Goal: Task Accomplishment & Management: Manage account settings

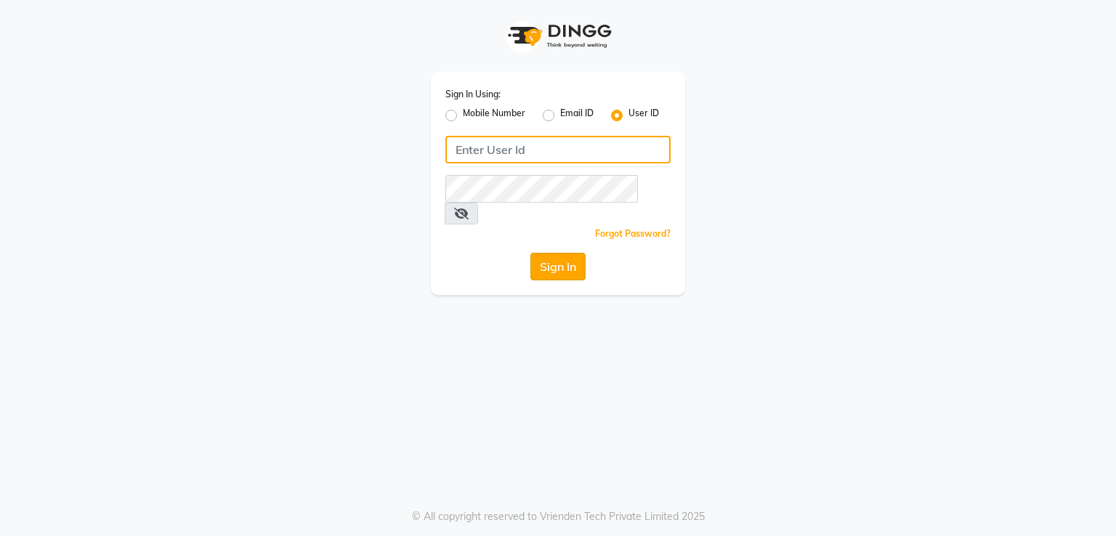
type input "e2691-01"
click at [556, 253] on button "Sign In" at bounding box center [557, 267] width 55 height 28
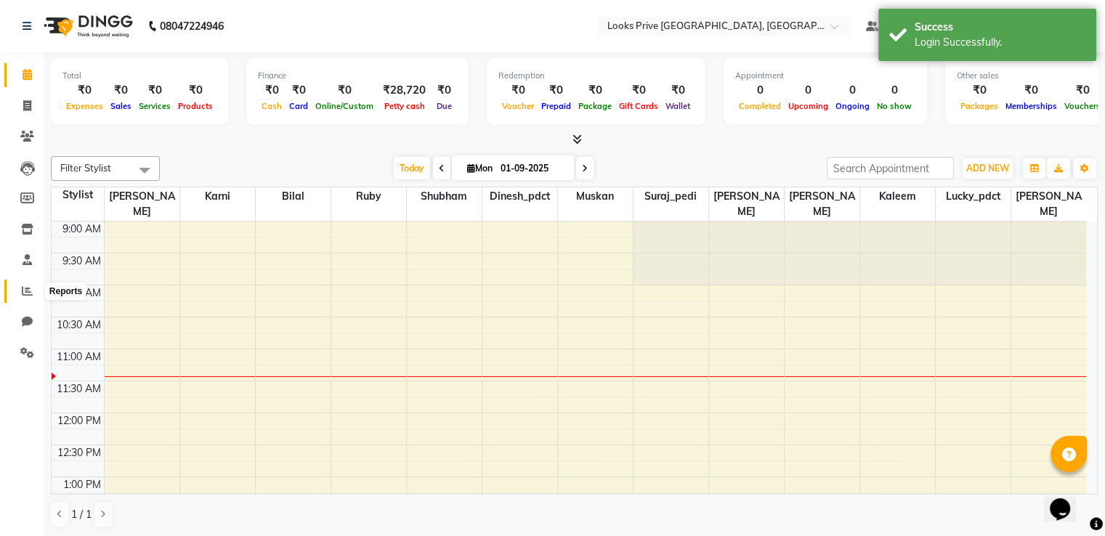
click at [23, 291] on icon at bounding box center [27, 290] width 11 height 11
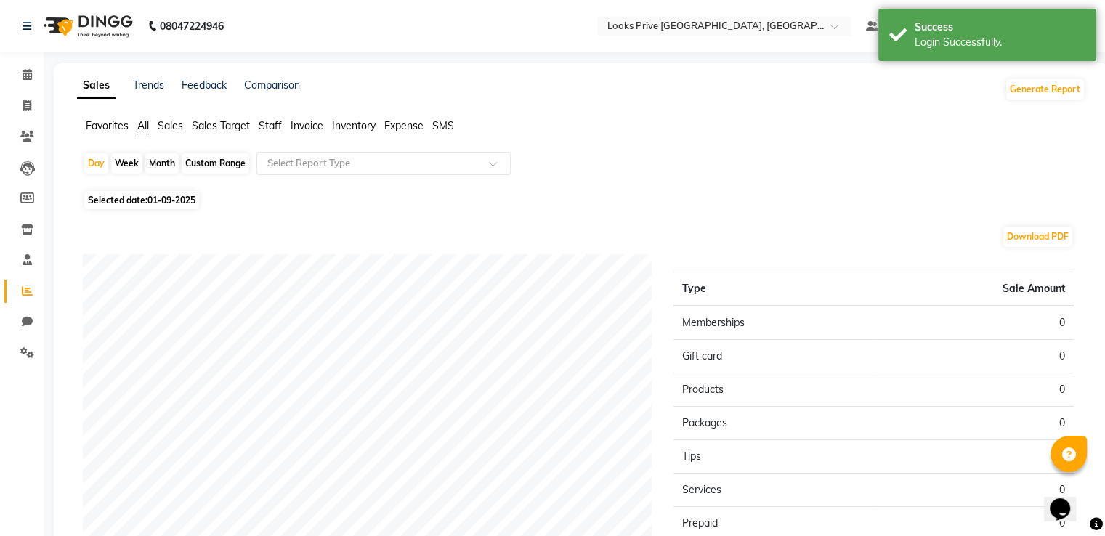
click at [262, 126] on span "Staff" at bounding box center [270, 125] width 23 height 13
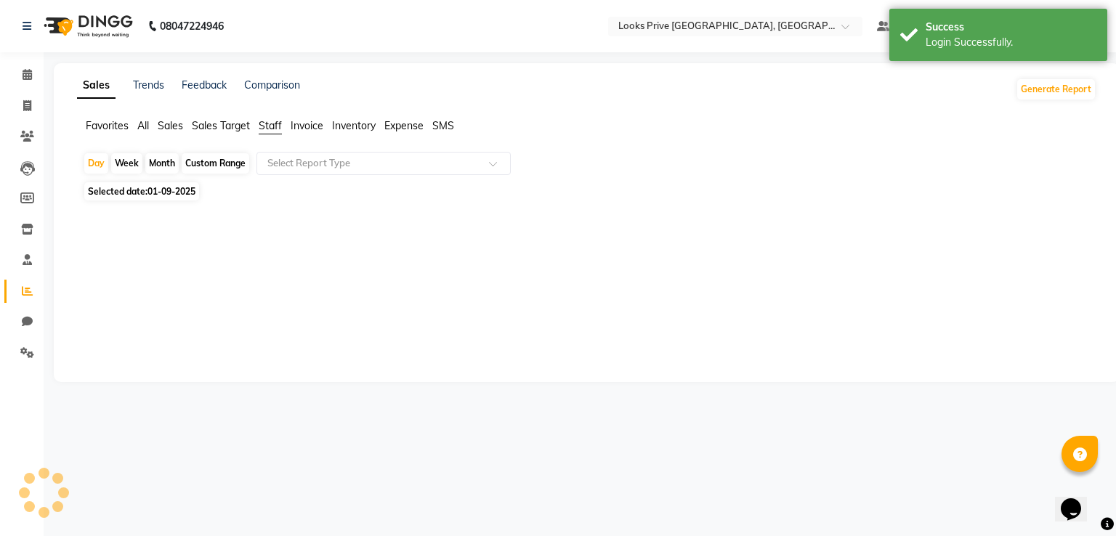
click at [168, 190] on span "01-09-2025" at bounding box center [171, 191] width 48 height 11
select select "9"
select select "2025"
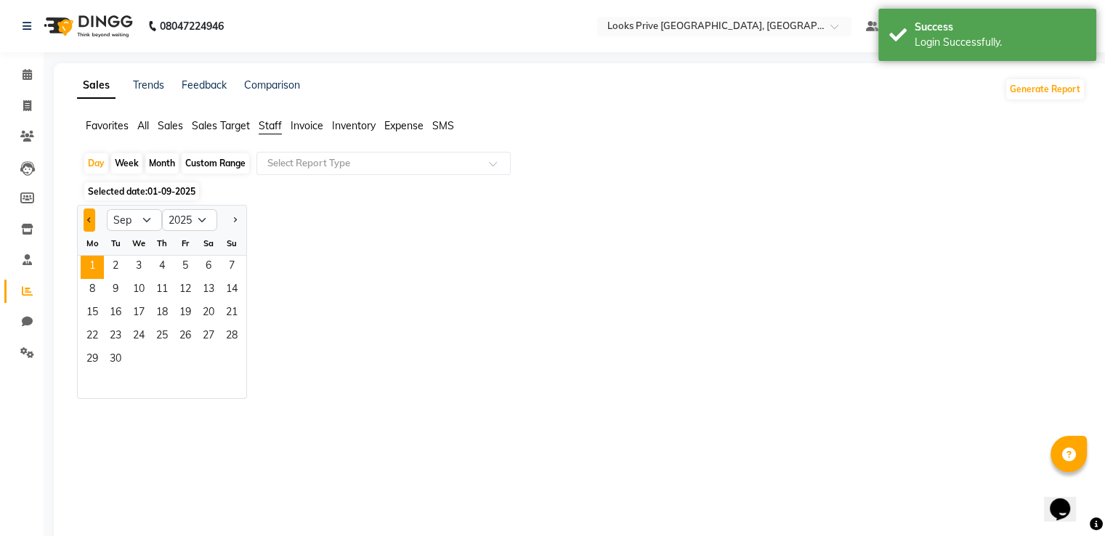
click at [87, 219] on span "Previous month" at bounding box center [89, 219] width 5 height 5
select select "8"
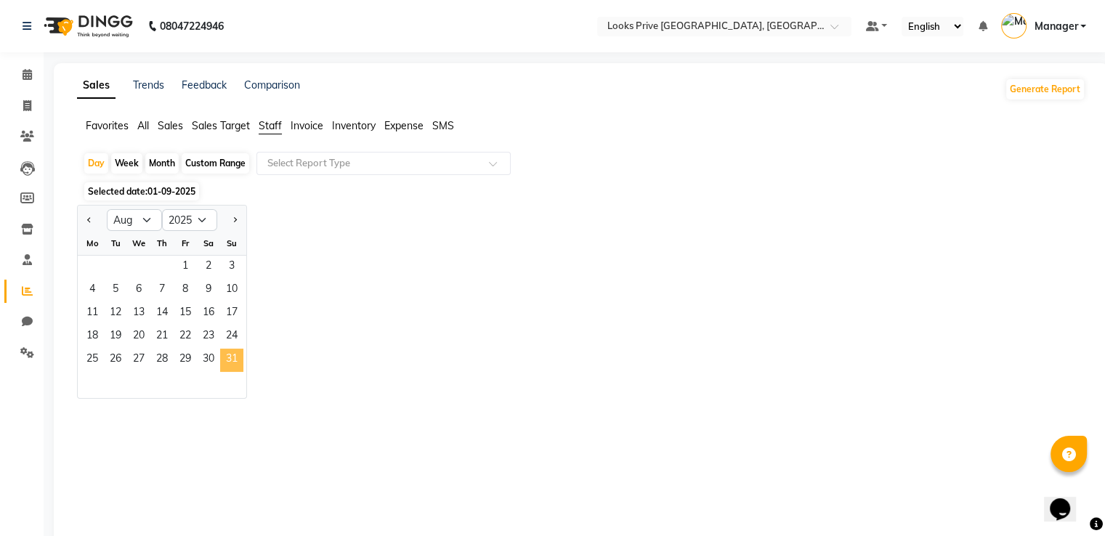
click at [225, 362] on span "31" at bounding box center [231, 360] width 23 height 23
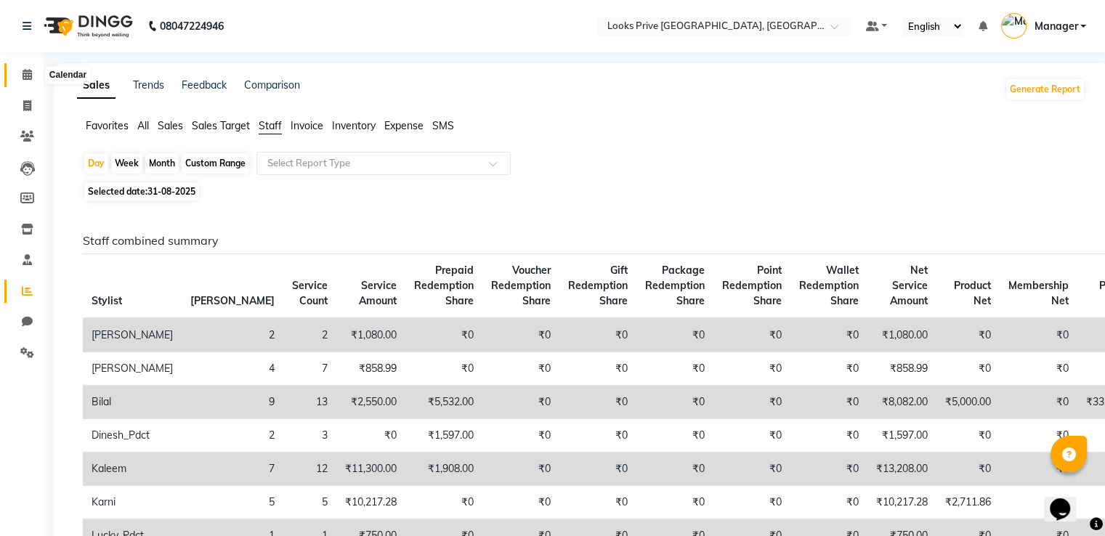
click at [20, 76] on span at bounding box center [27, 75] width 25 height 17
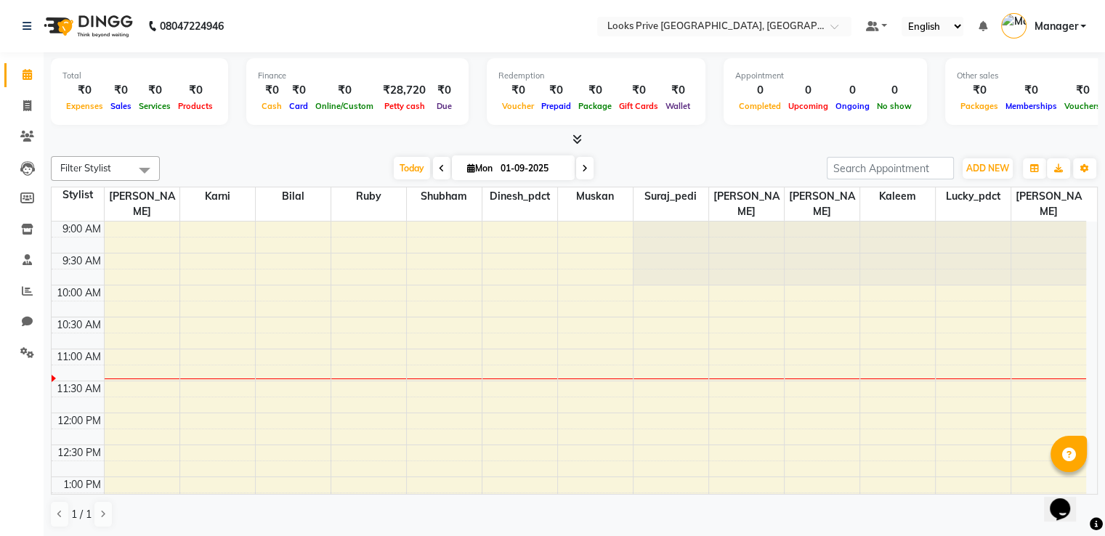
click at [578, 140] on icon at bounding box center [576, 139] width 9 height 11
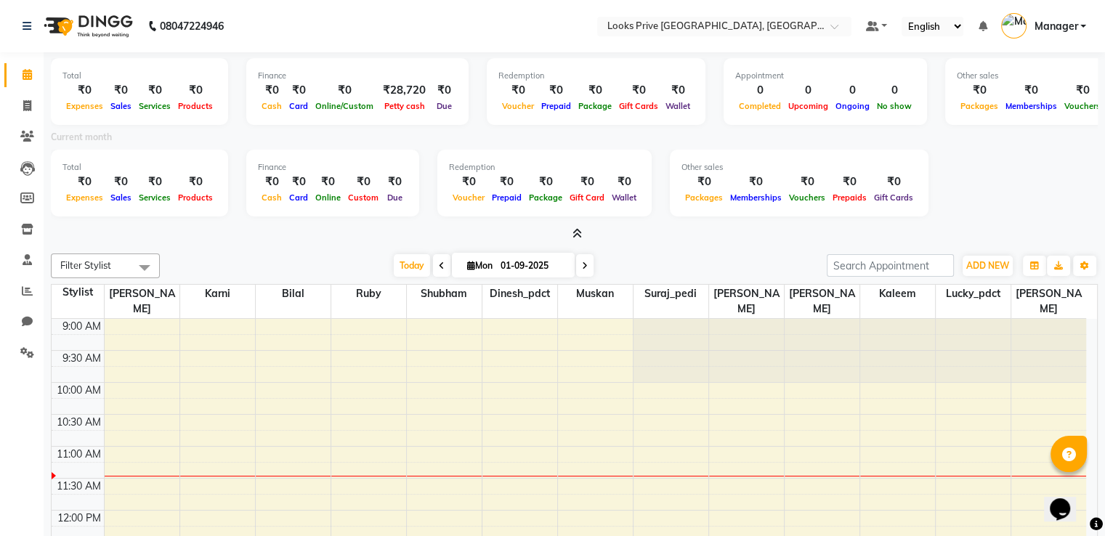
click at [578, 227] on span at bounding box center [574, 234] width 15 height 15
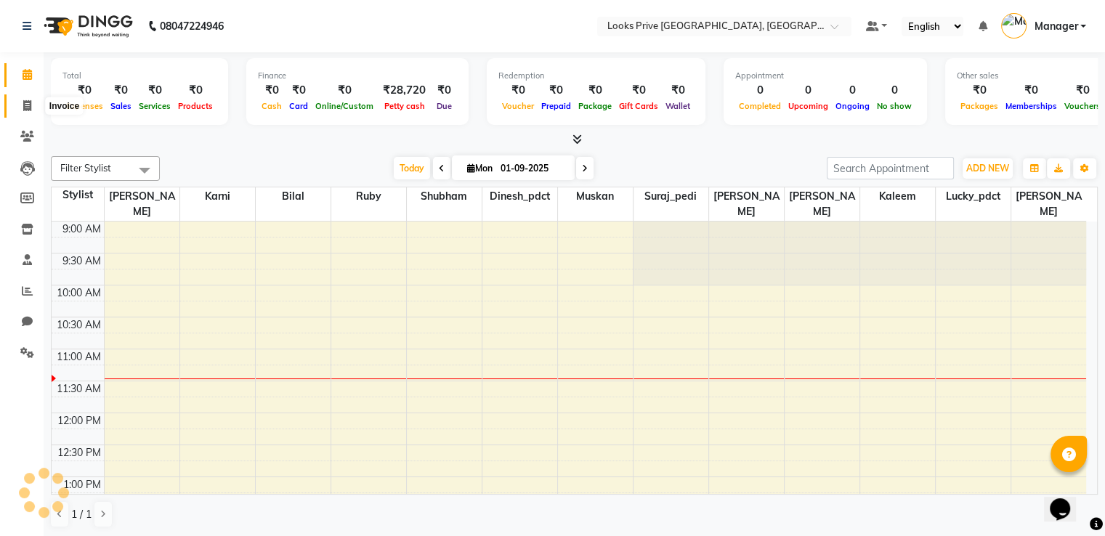
click at [26, 105] on icon at bounding box center [27, 105] width 8 height 11
select select "service"
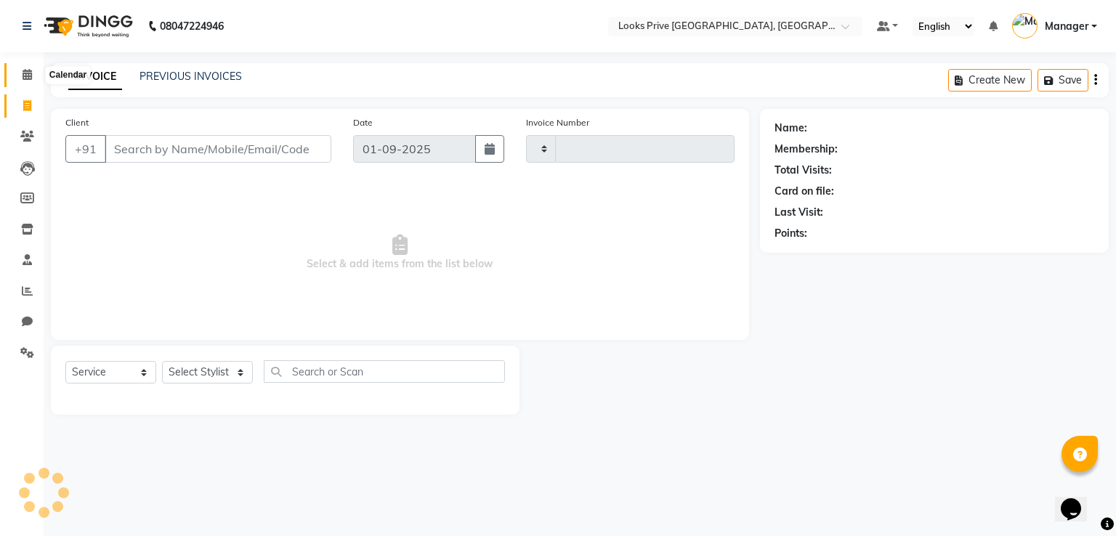
type input "2915"
select select "6205"
click at [23, 72] on icon at bounding box center [27, 74] width 9 height 11
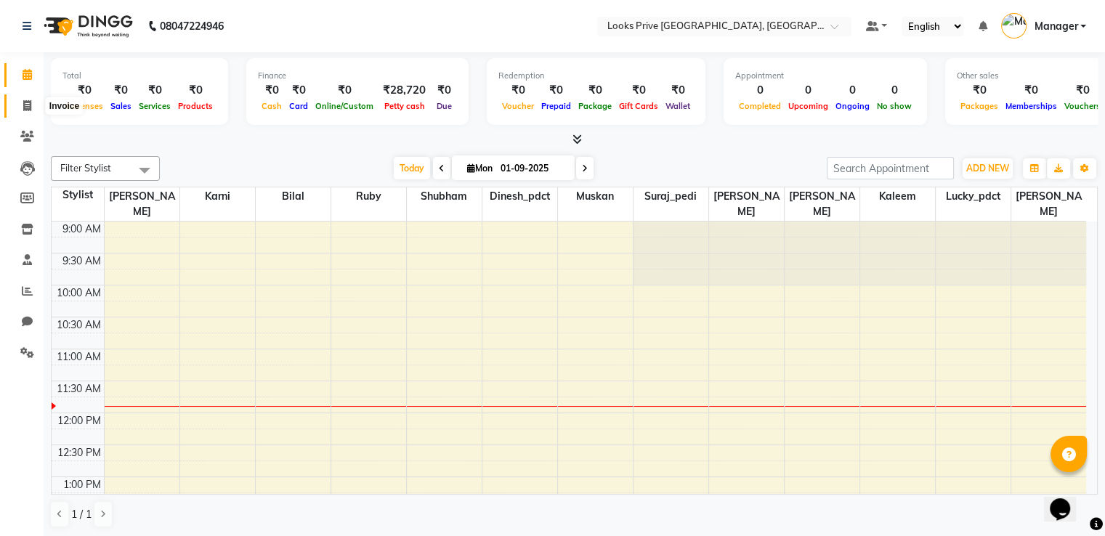
click at [16, 105] on span at bounding box center [27, 106] width 25 height 17
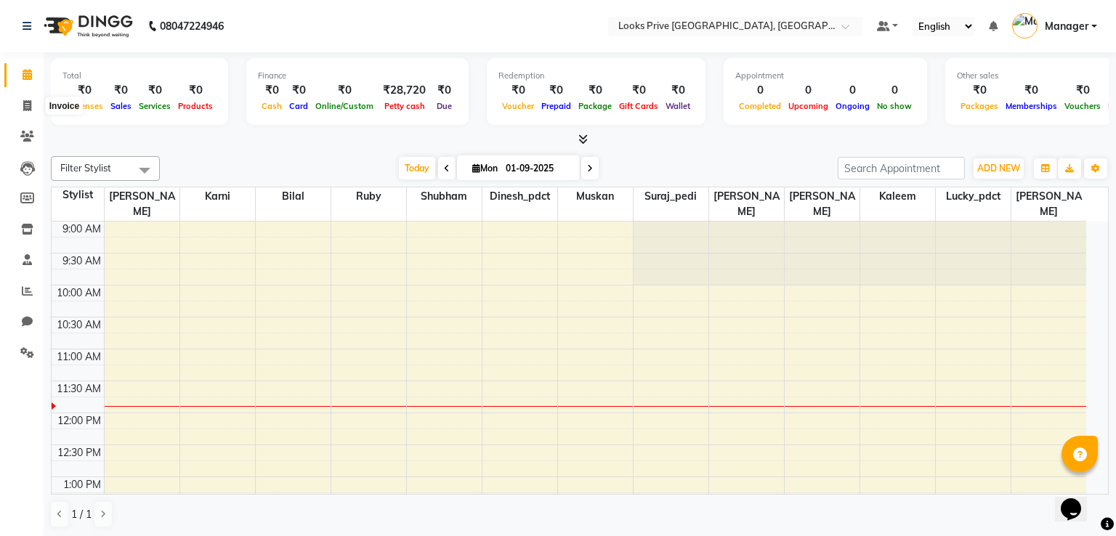
select select "service"
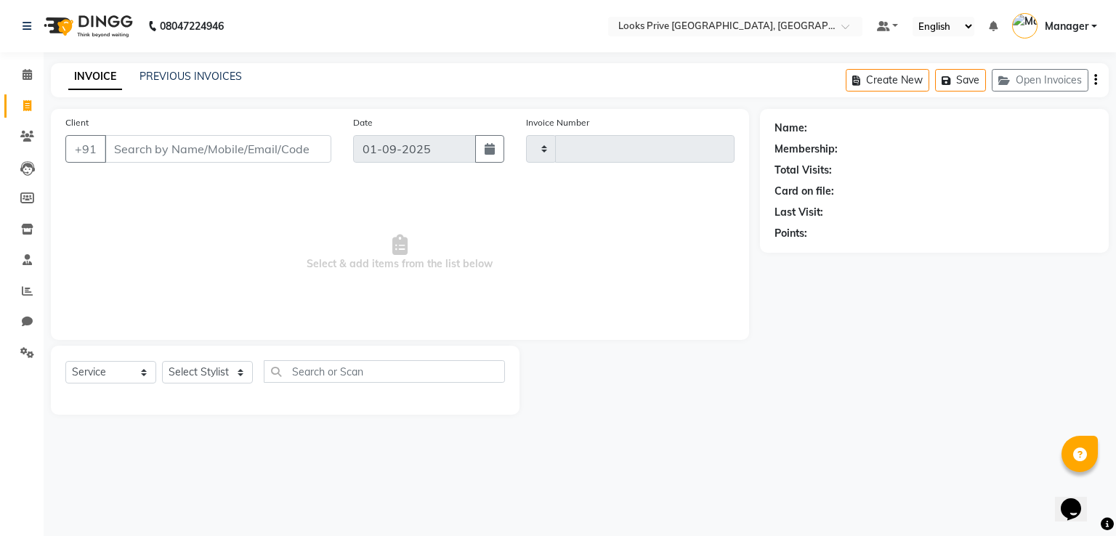
type input "2915"
select select "6205"
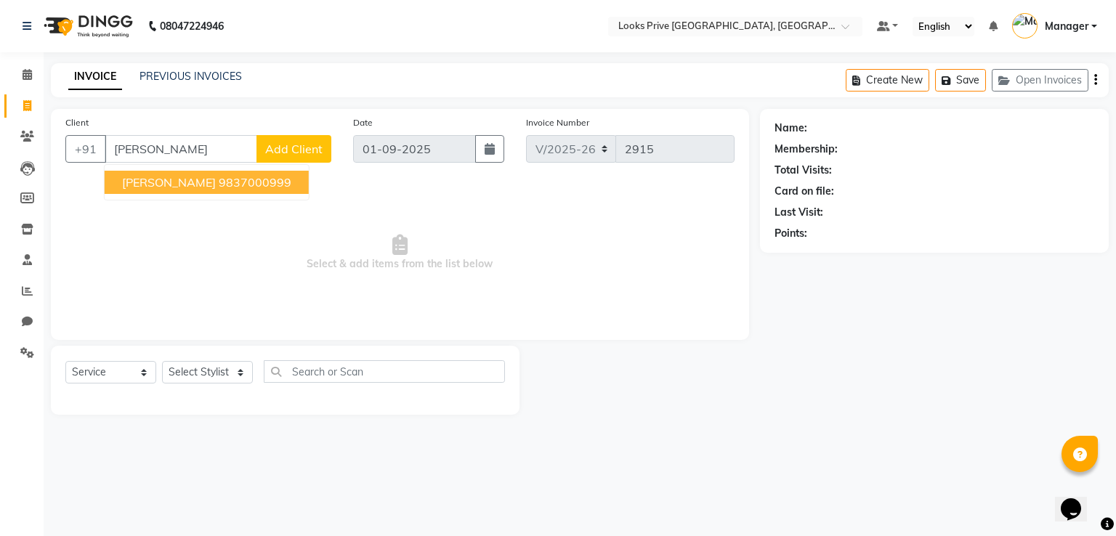
type input "shikha aggarwal"
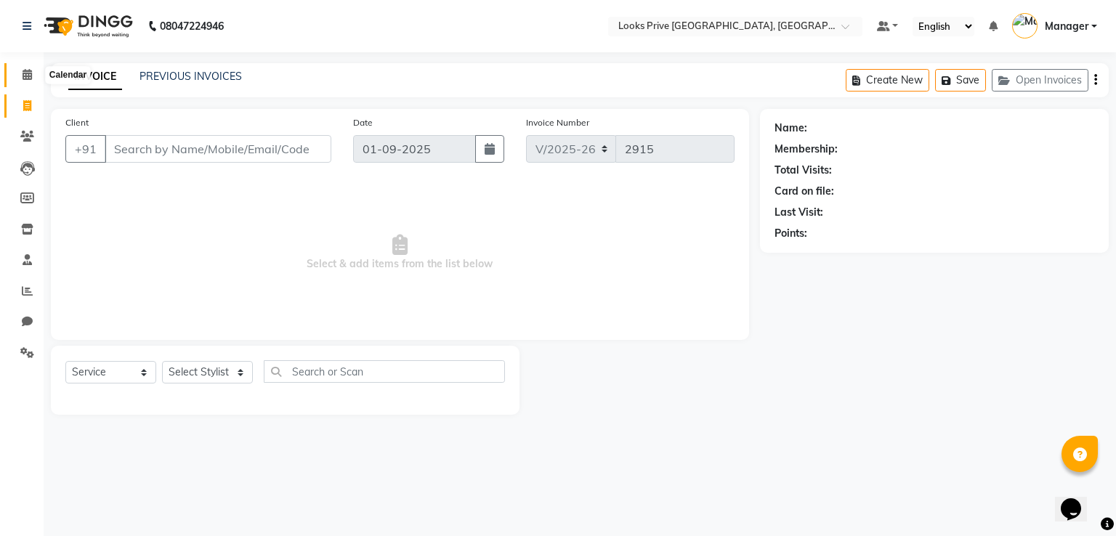
click at [23, 73] on icon at bounding box center [27, 74] width 9 height 11
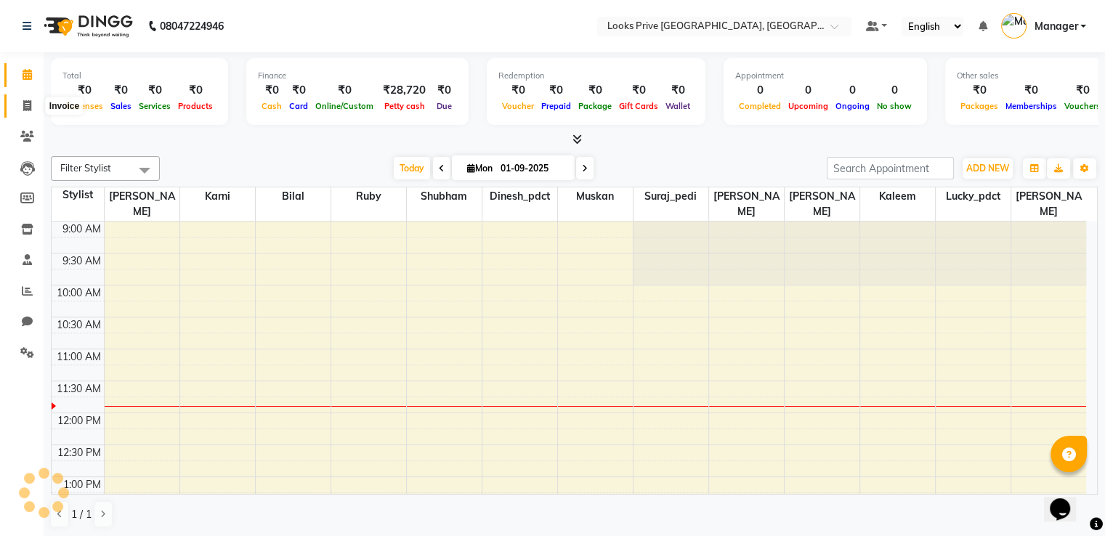
click at [36, 106] on span at bounding box center [27, 106] width 25 height 17
select select "6205"
select select "service"
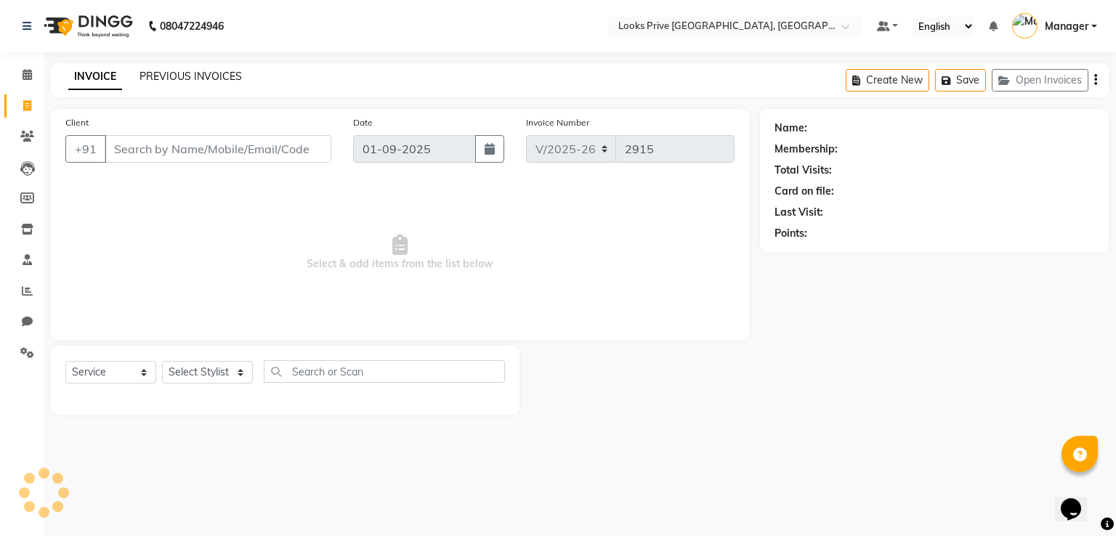
click at [153, 78] on link "PREVIOUS INVOICES" at bounding box center [190, 76] width 102 height 13
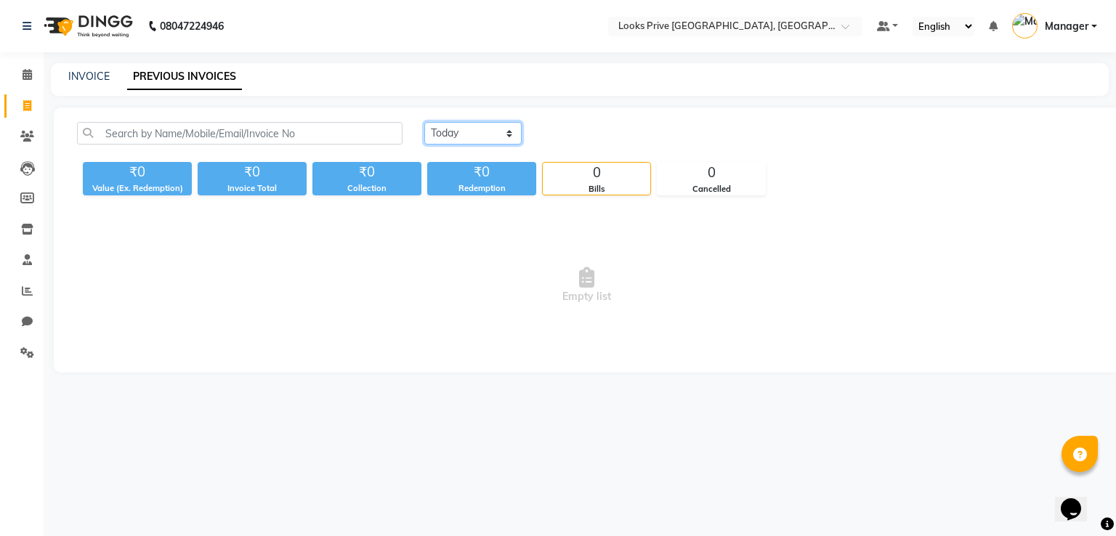
click at [474, 140] on select "Today Yesterday Custom Range" at bounding box center [472, 133] width 97 height 23
select select "yesterday"
click at [424, 122] on select "Today Yesterday Custom Range" at bounding box center [472, 133] width 97 height 23
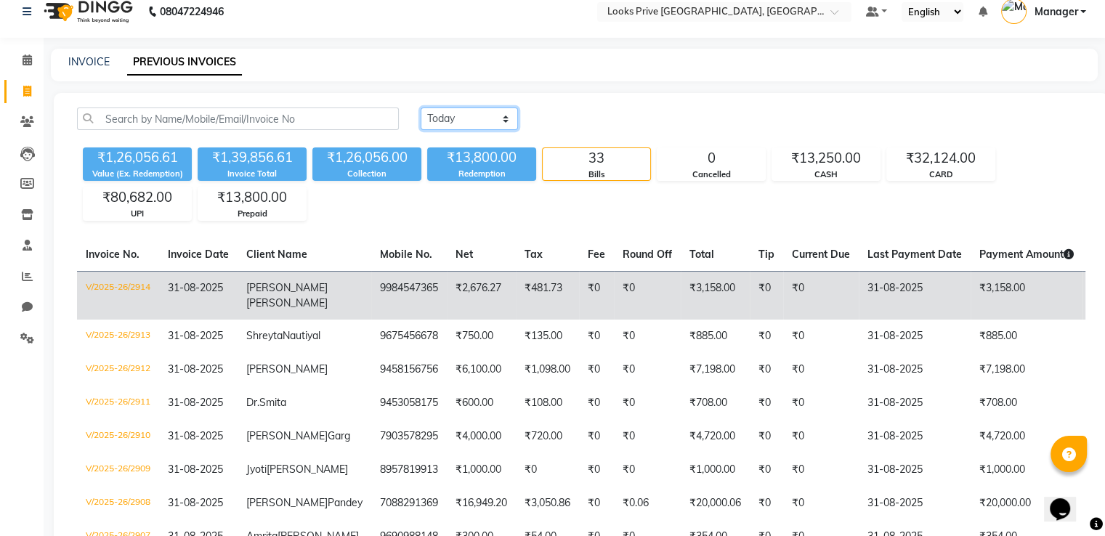
scroll to position [145, 0]
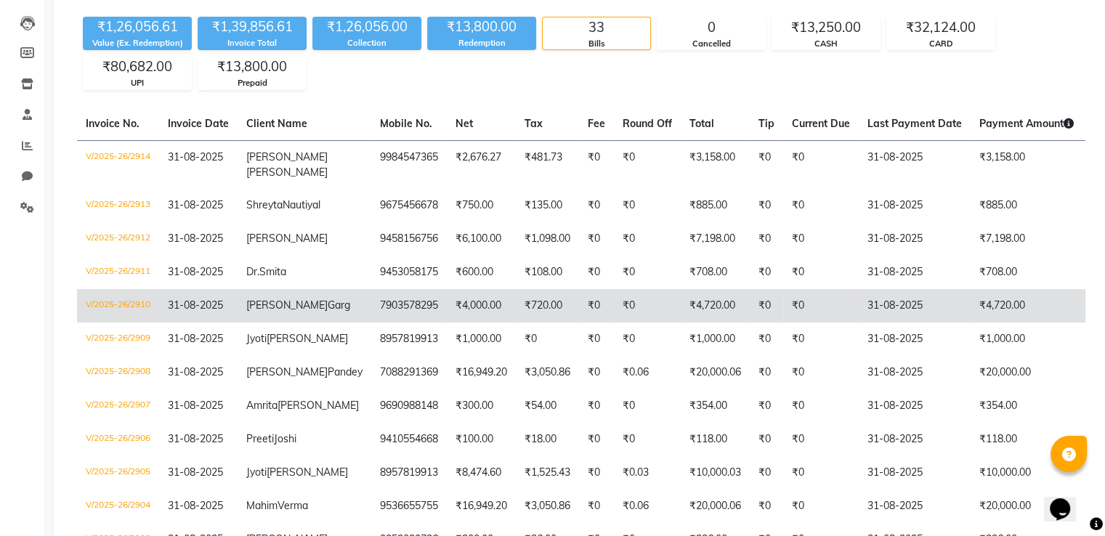
click at [681, 323] on td "₹4,720.00" at bounding box center [715, 305] width 69 height 33
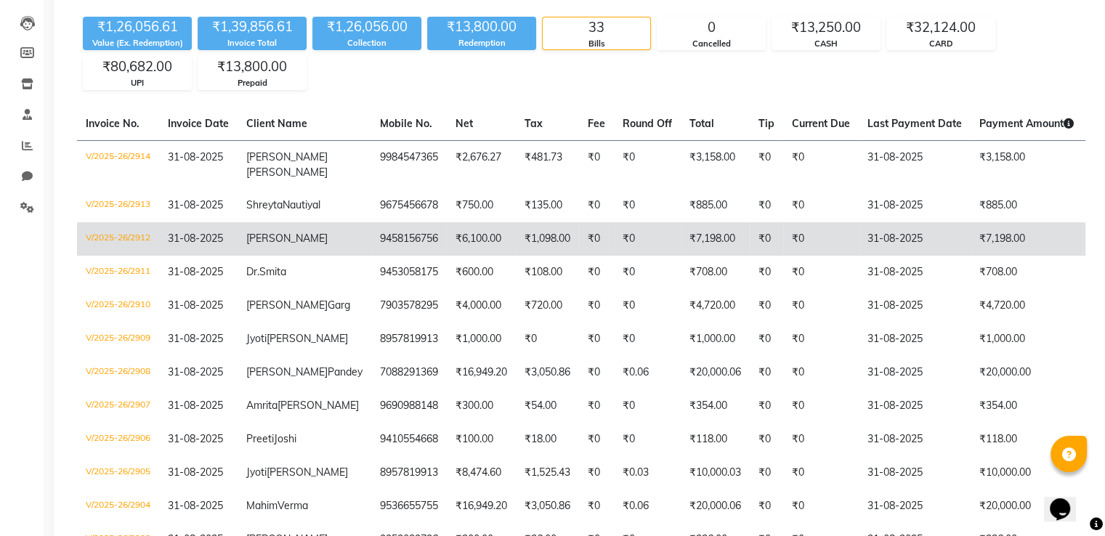
click at [579, 246] on td "₹0" at bounding box center [596, 238] width 35 height 33
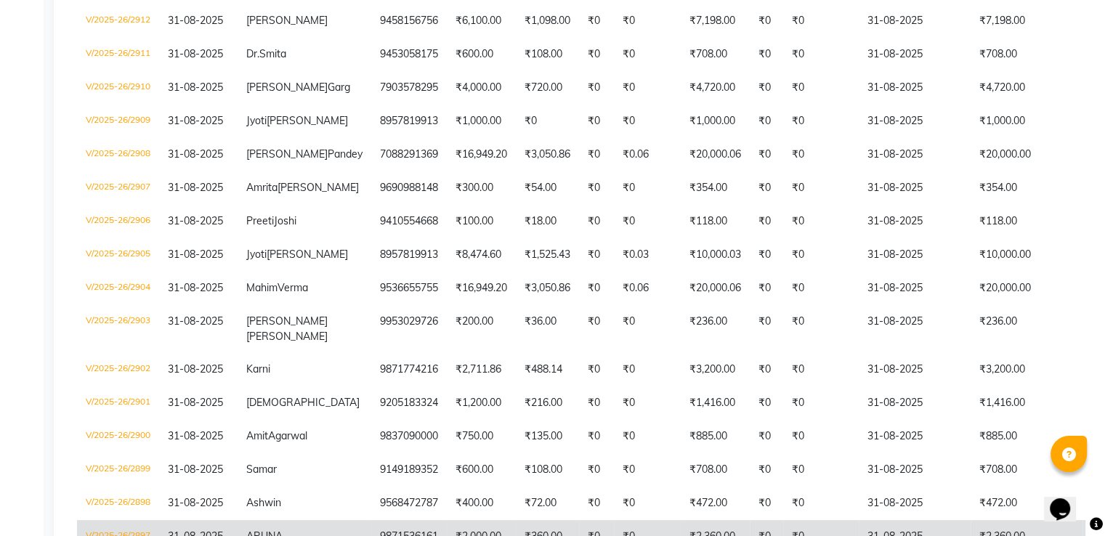
scroll to position [508, 0]
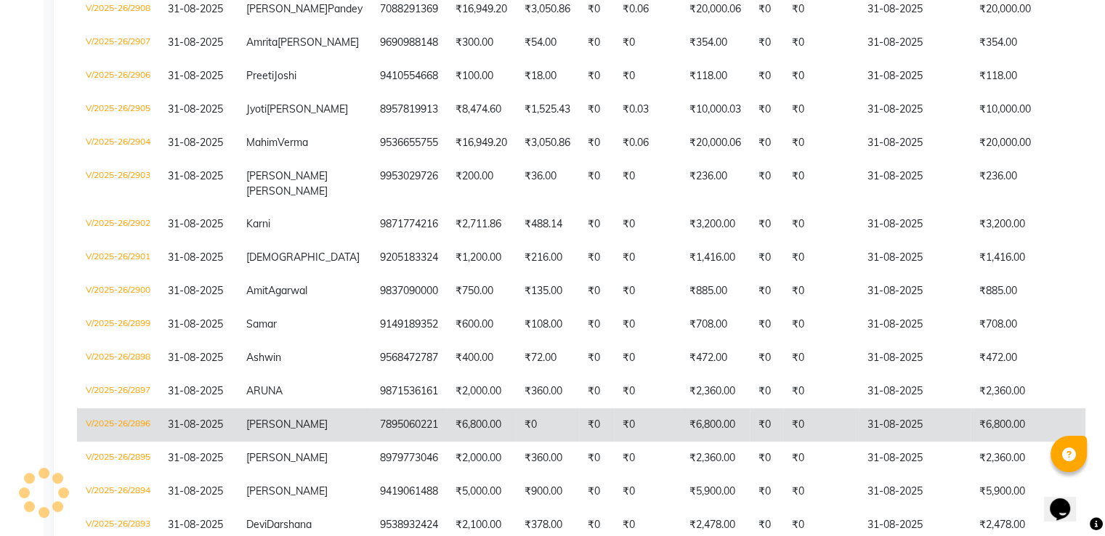
click at [750, 437] on td "₹0" at bounding box center [766, 424] width 33 height 33
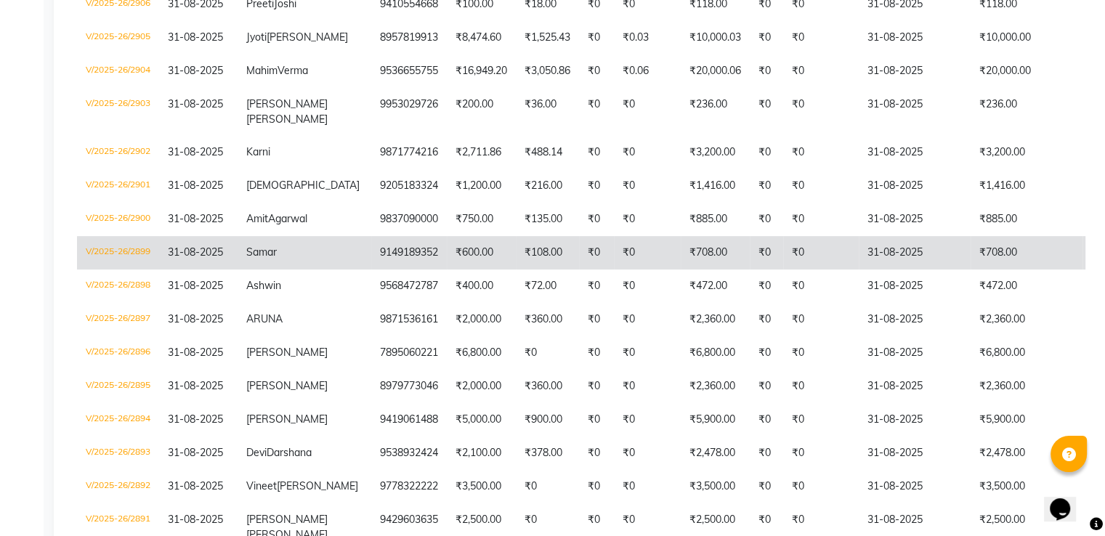
scroll to position [581, 0]
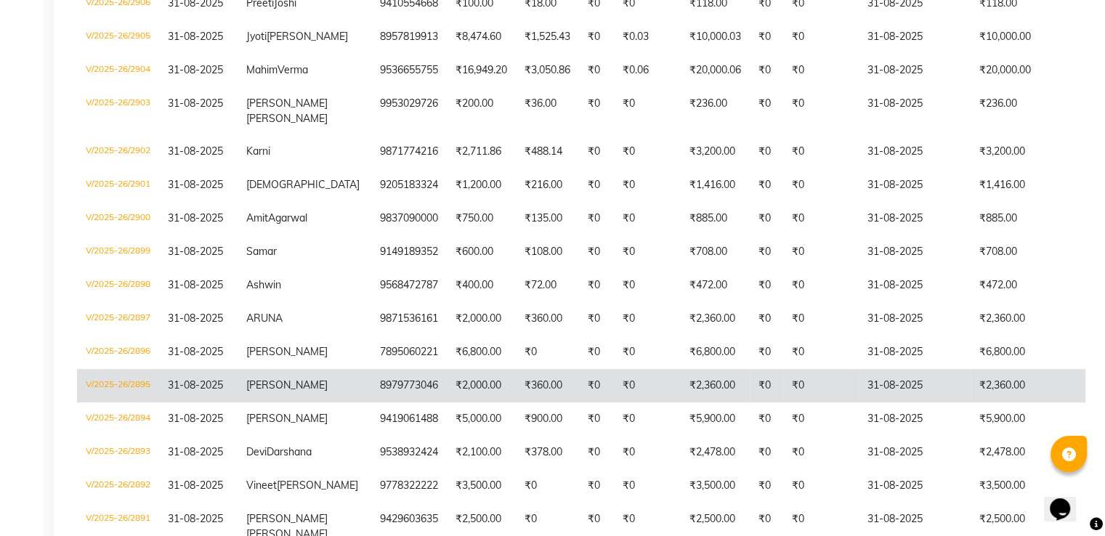
click at [703, 401] on td "₹2,360.00" at bounding box center [715, 385] width 69 height 33
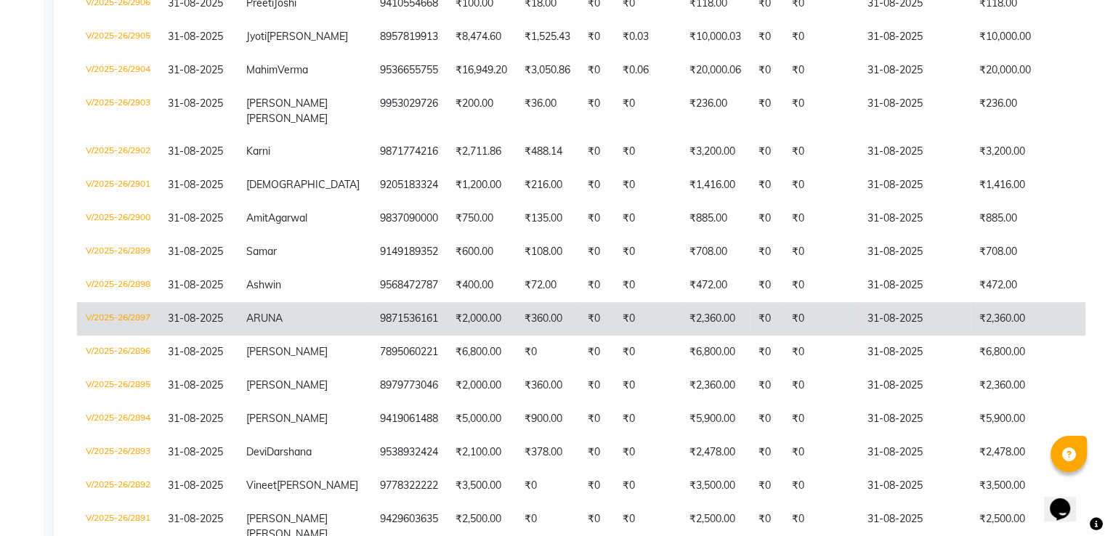
scroll to position [726, 0]
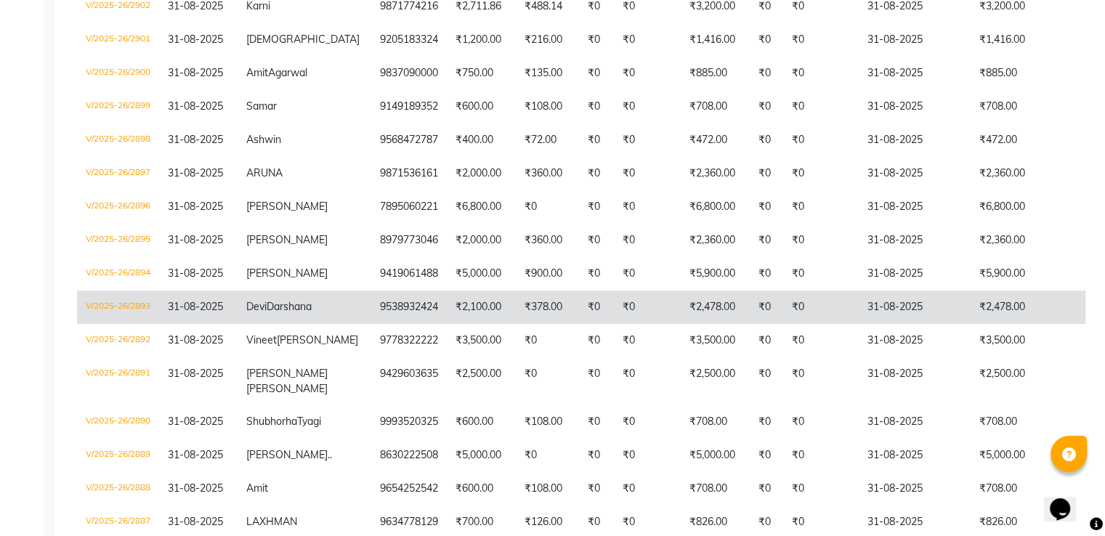
click at [783, 324] on td "₹0" at bounding box center [821, 307] width 76 height 33
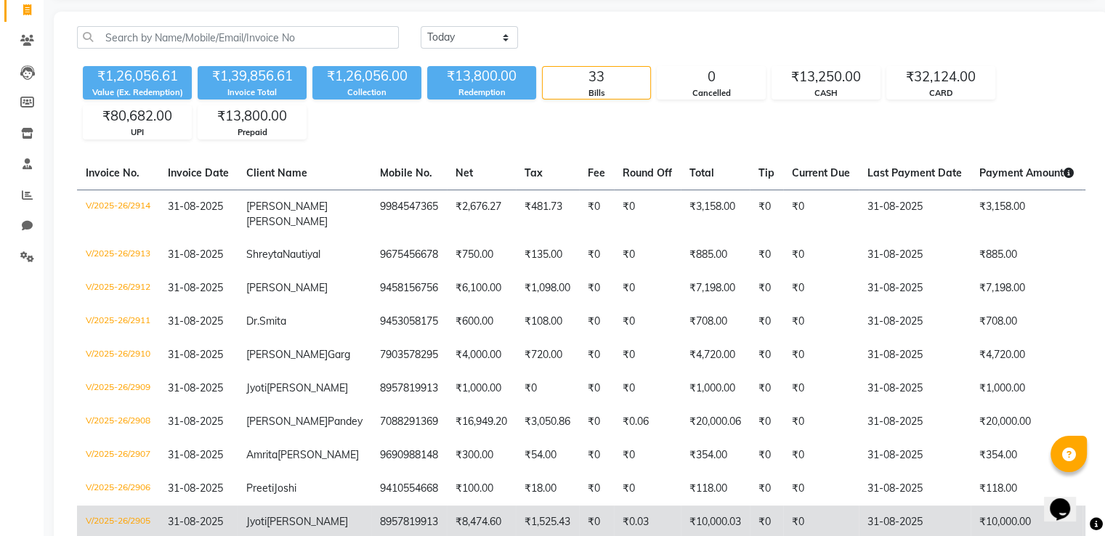
scroll to position [0, 0]
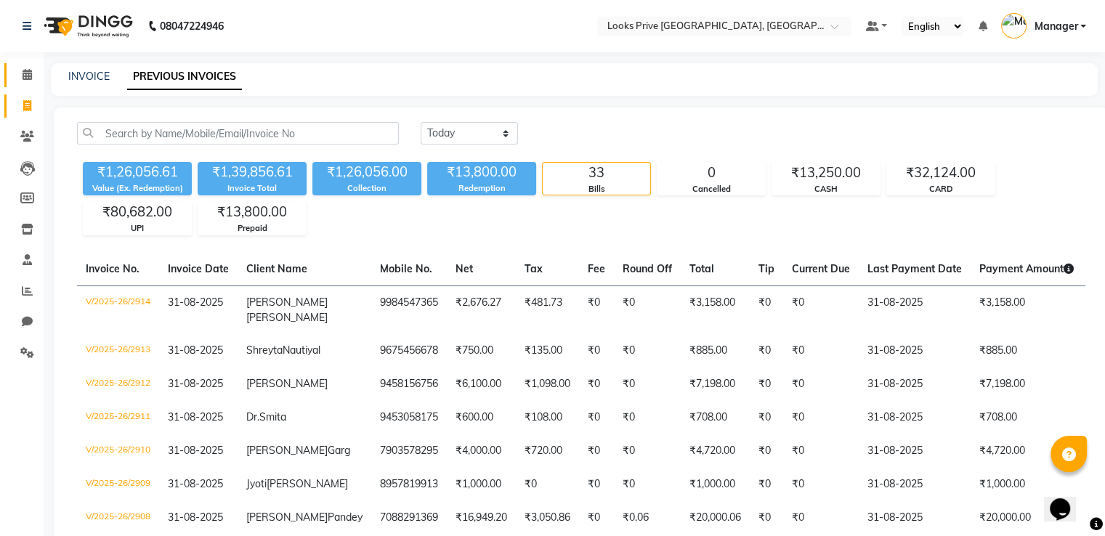
click at [9, 75] on link "Calendar" at bounding box center [21, 75] width 35 height 24
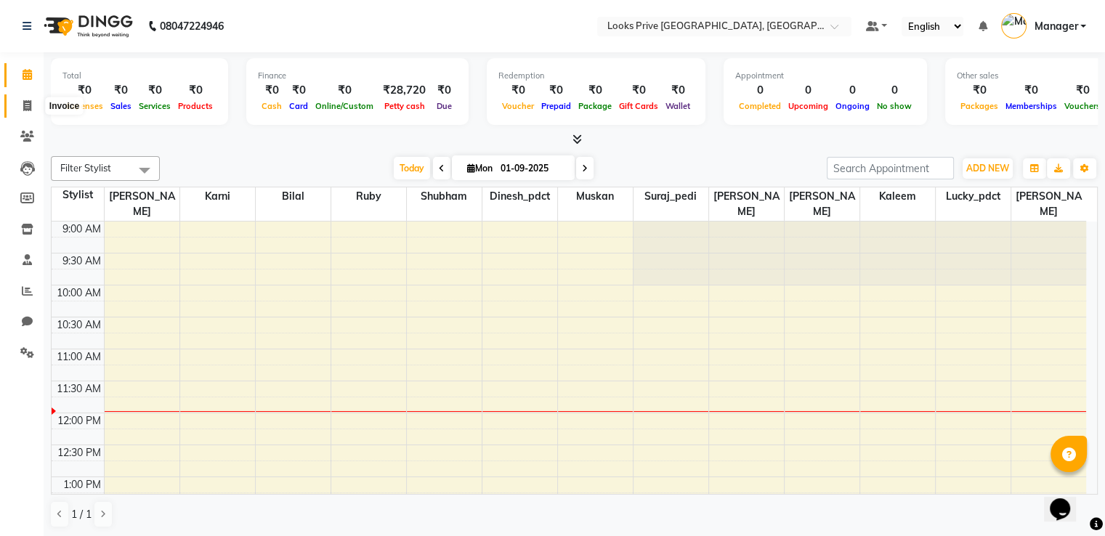
click at [28, 100] on icon at bounding box center [27, 105] width 8 height 11
select select "service"
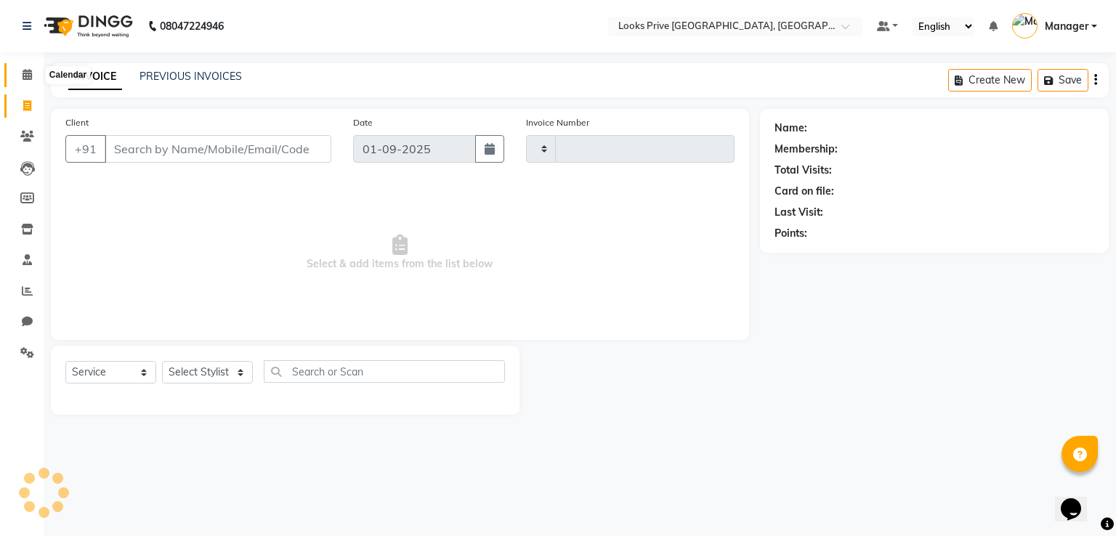
type input "2915"
select select "6205"
click at [27, 70] on icon at bounding box center [27, 74] width 9 height 11
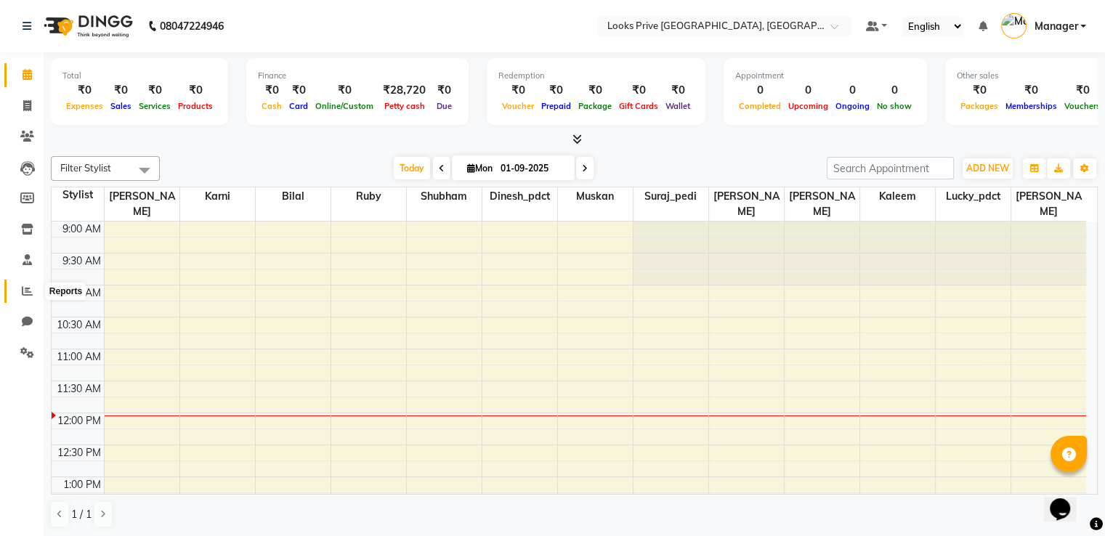
click at [26, 287] on icon at bounding box center [27, 290] width 11 height 11
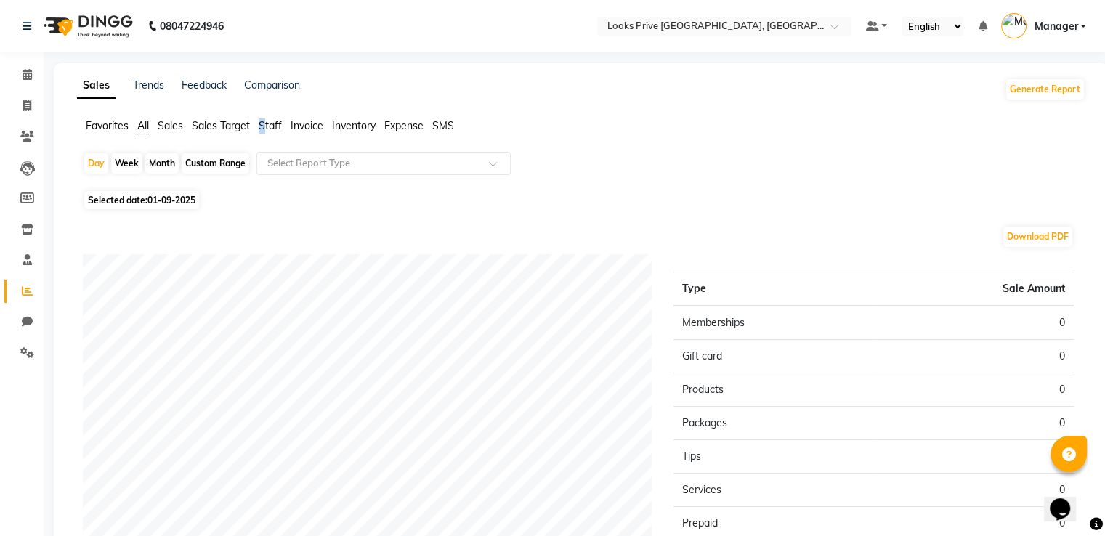
click at [264, 128] on span "Staff" at bounding box center [270, 125] width 23 height 13
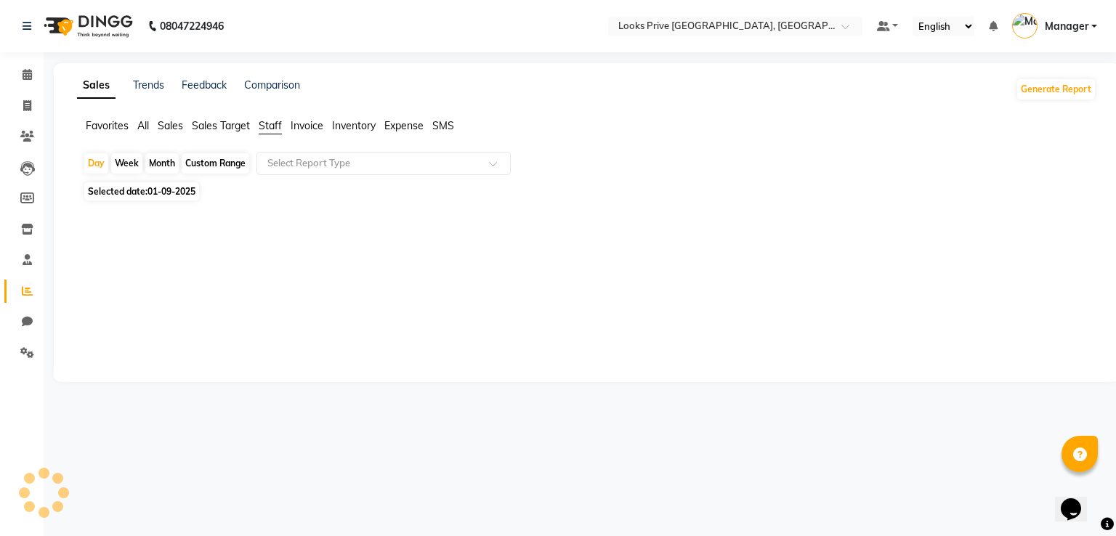
click at [153, 190] on span "01-09-2025" at bounding box center [171, 191] width 48 height 11
select select "9"
select select "2025"
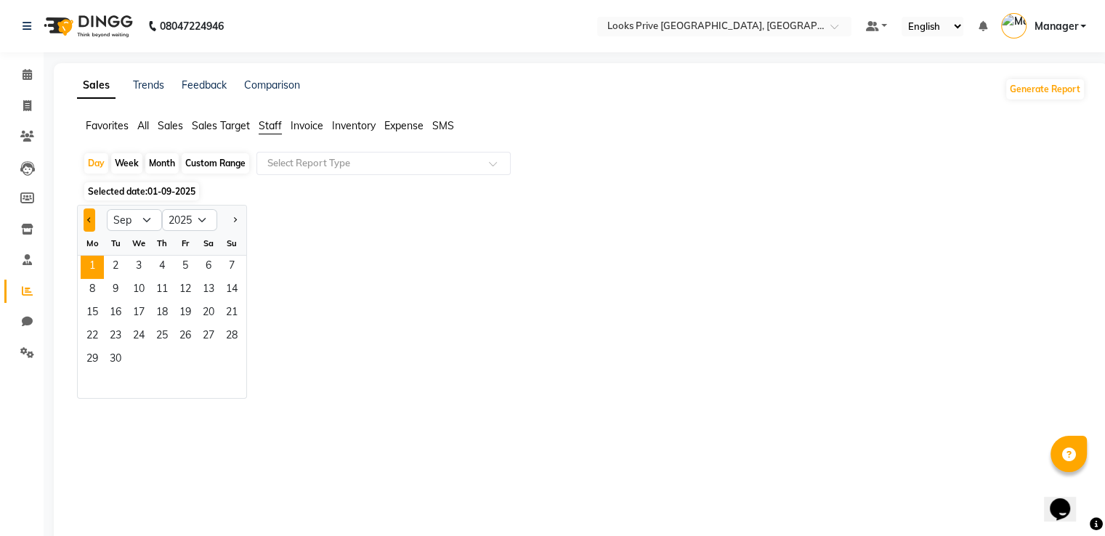
click at [85, 216] on button "Previous month" at bounding box center [90, 219] width 12 height 23
select select "8"
click at [233, 360] on span "31" at bounding box center [231, 360] width 23 height 23
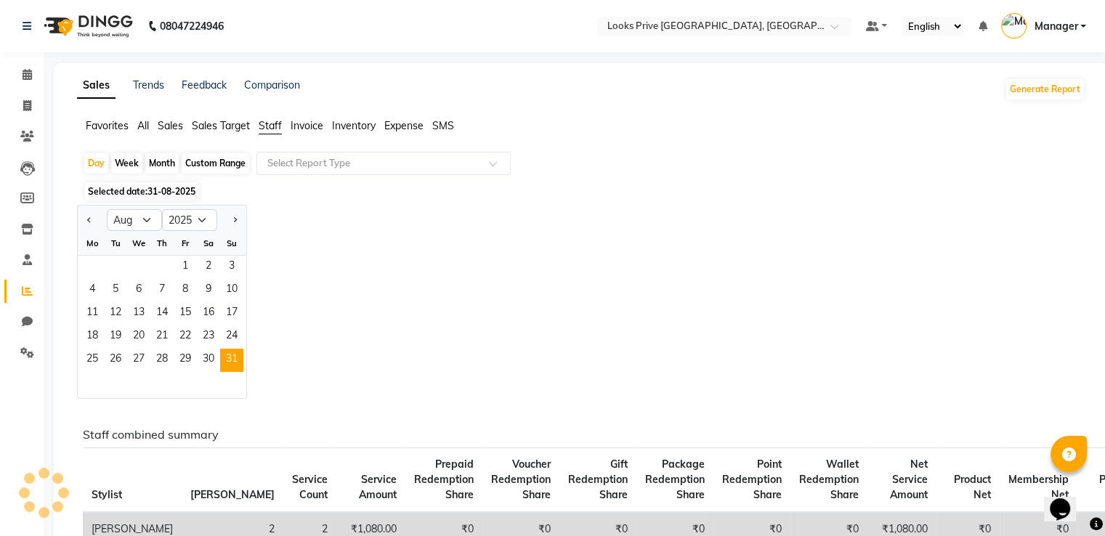
click at [591, 216] on div "Jan Feb Mar Apr May Jun Jul Aug Sep Oct Nov Dec 2015 2016 2017 2018 2019 2020 2…" at bounding box center [581, 302] width 1008 height 194
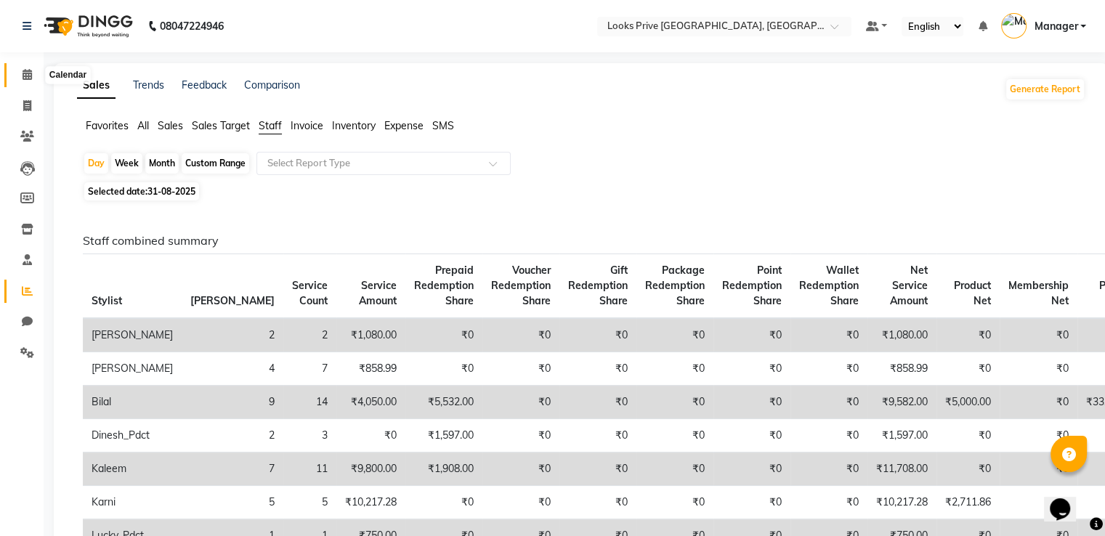
click at [35, 76] on span at bounding box center [27, 75] width 25 height 17
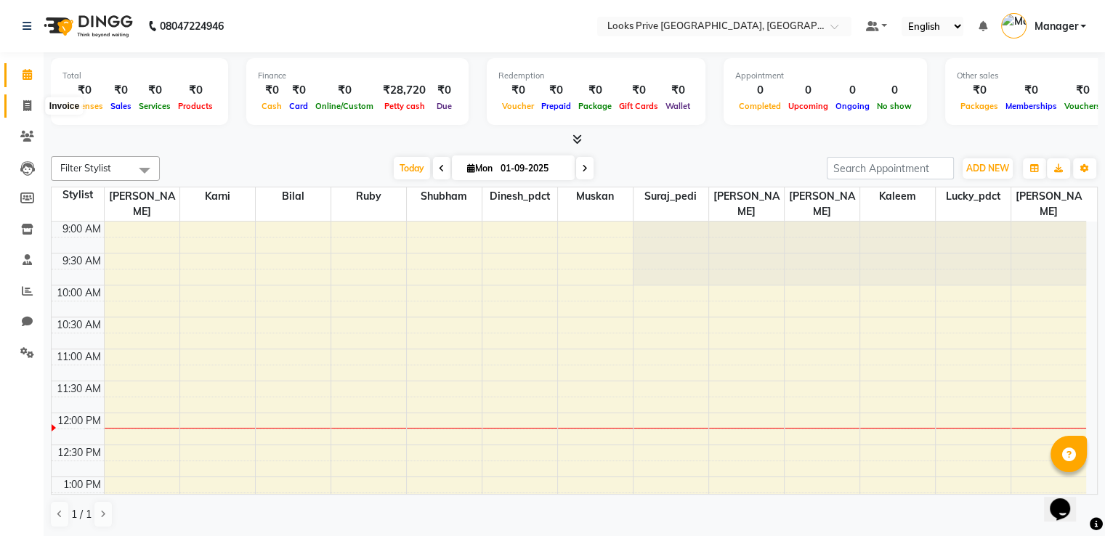
click at [33, 102] on span at bounding box center [27, 106] width 25 height 17
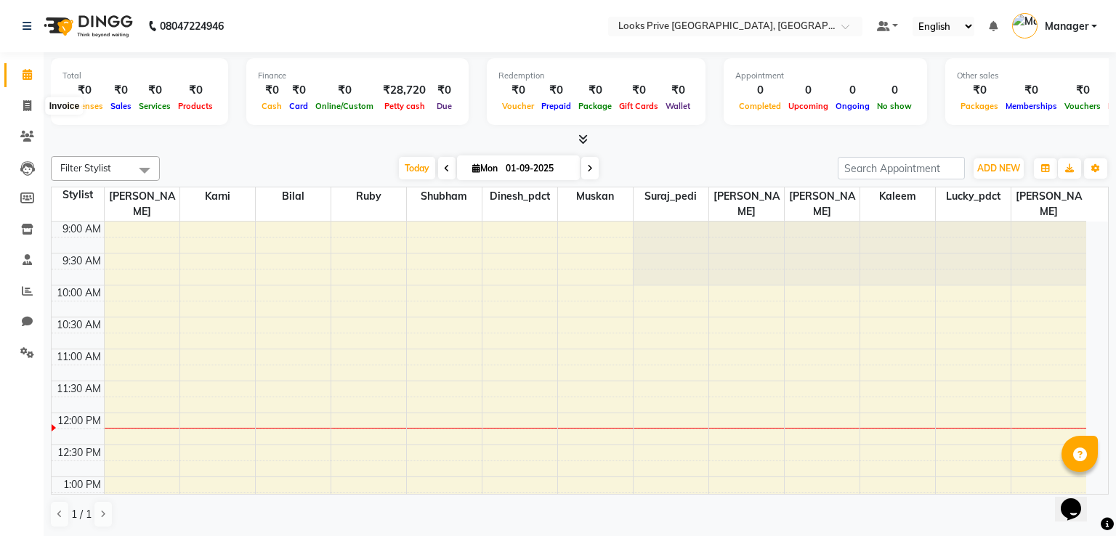
select select "6205"
select select "service"
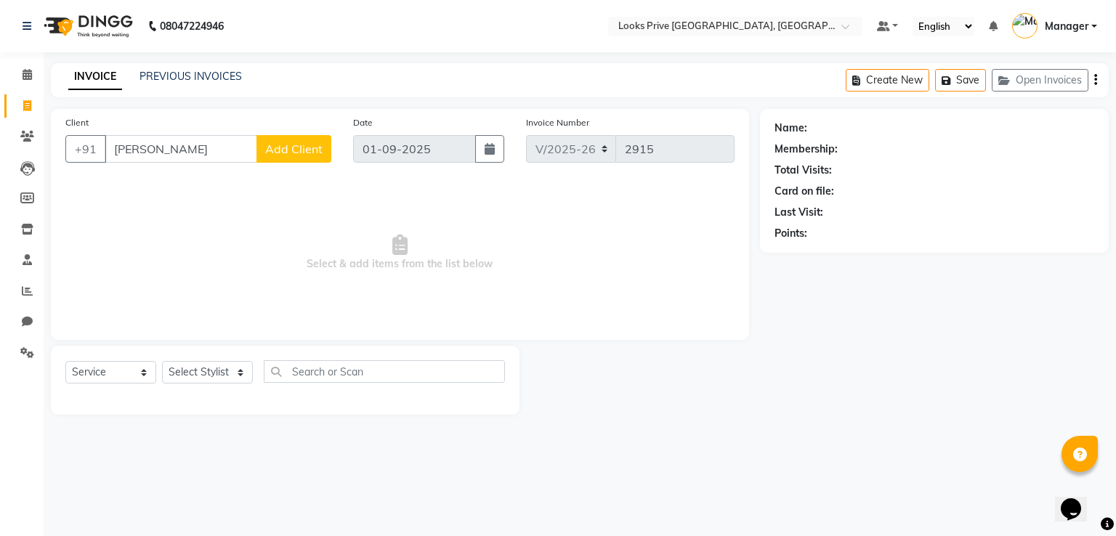
type input "shikha aggarw"
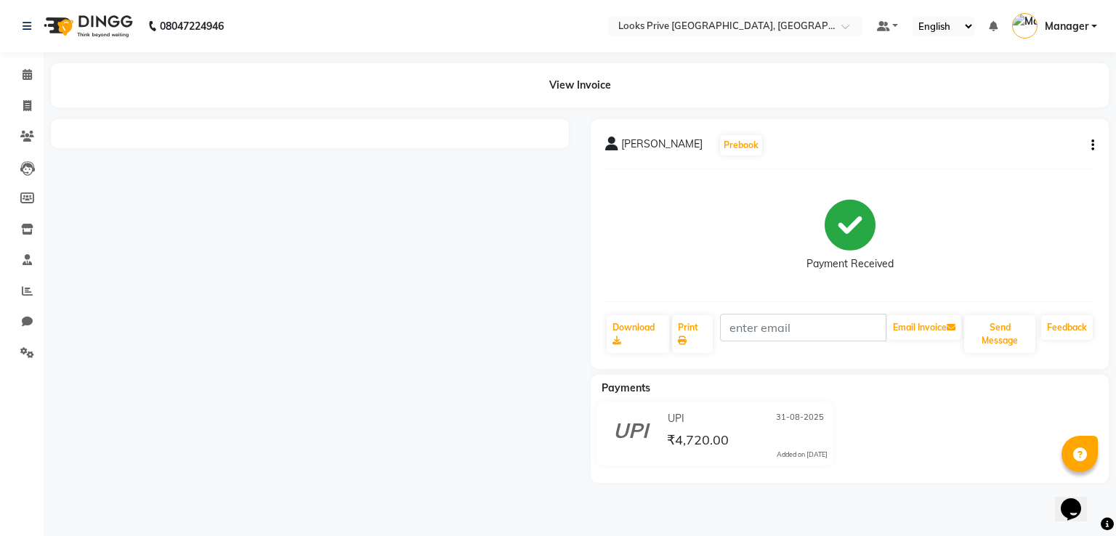
click at [1094, 139] on div "Ayman Garg Prebook Payment Received Download Print Email Invoice Send Message F…" at bounding box center [850, 244] width 518 height 250
click at [1093, 145] on icon "button" at bounding box center [1092, 145] width 3 height 1
click at [994, 155] on div "Edit Item Staff" at bounding box center [1020, 154] width 100 height 18
select select "45664"
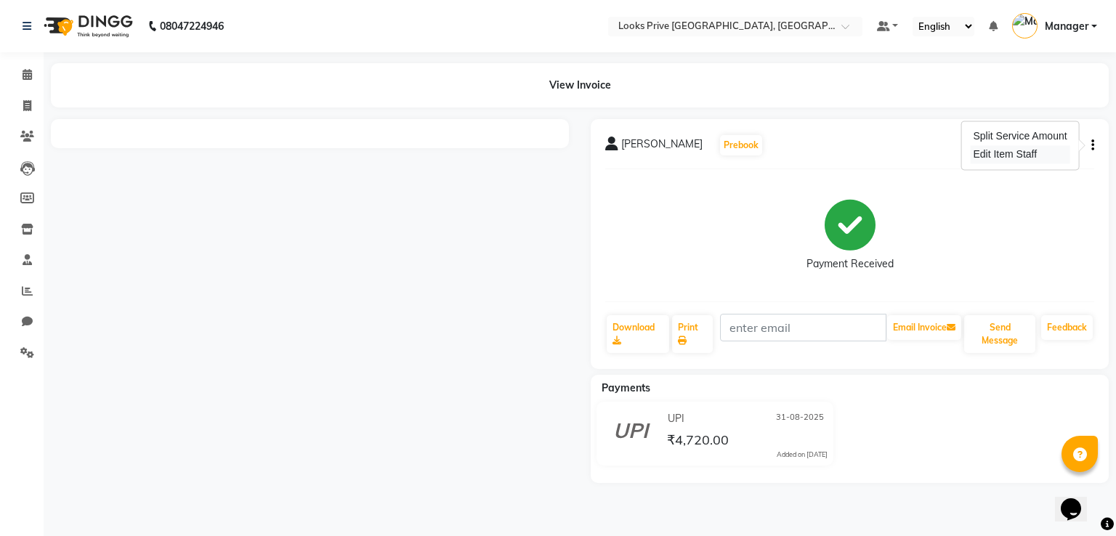
select select "86408"
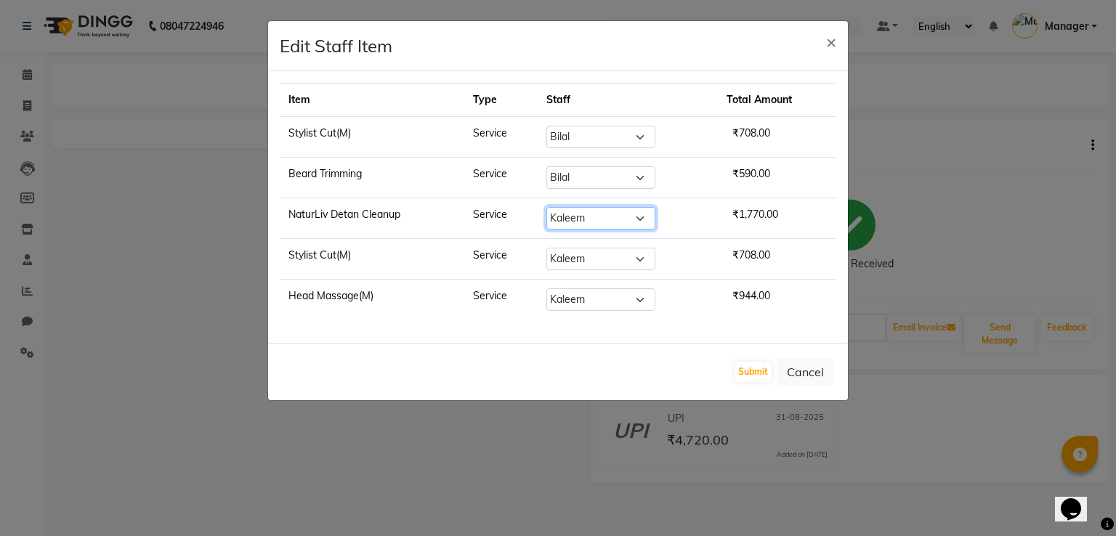
drag, startPoint x: 591, startPoint y: 213, endPoint x: 557, endPoint y: 222, distance: 35.2
click at [591, 213] on select "Select A2R_Master Aarif Ayesha Bilal Dinesh_pdct Kaleem Karni Lucky_pdct Manage…" at bounding box center [600, 218] width 109 height 23
select select "45664"
click at [547, 207] on select "Select A2R_Master Aarif Ayesha Bilal Dinesh_pdct Kaleem Karni Lucky_pdct Manage…" at bounding box center [600, 218] width 109 height 23
click at [743, 367] on button "Submit" at bounding box center [752, 372] width 37 height 20
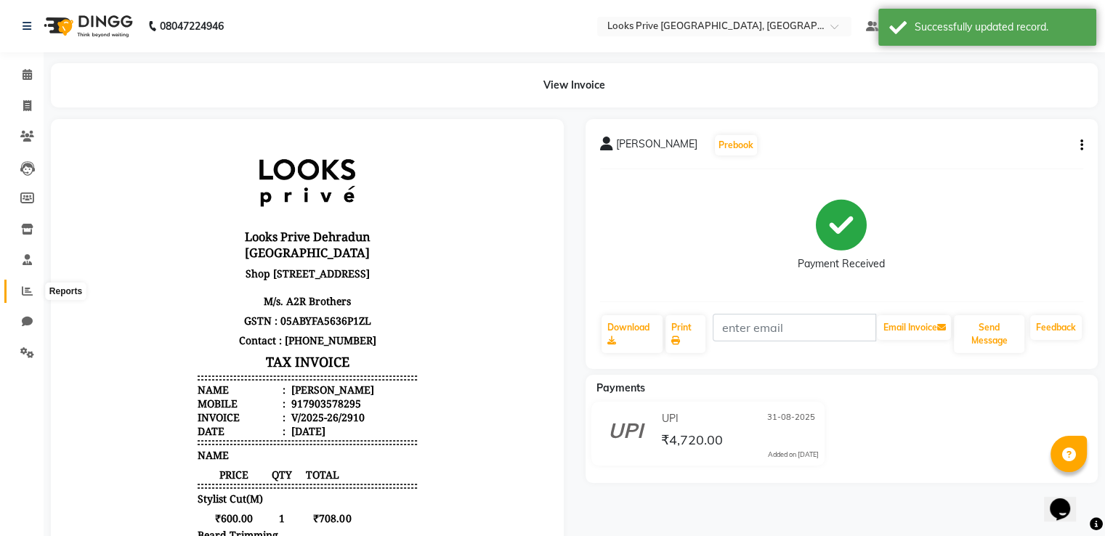
click at [26, 293] on icon at bounding box center [27, 290] width 11 height 11
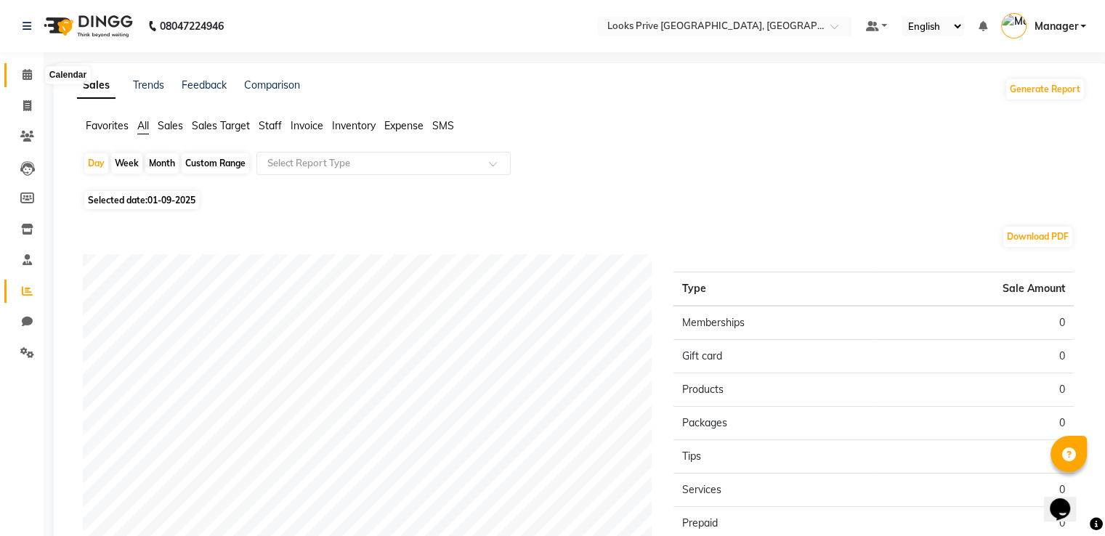
click at [23, 75] on icon at bounding box center [27, 74] width 9 height 11
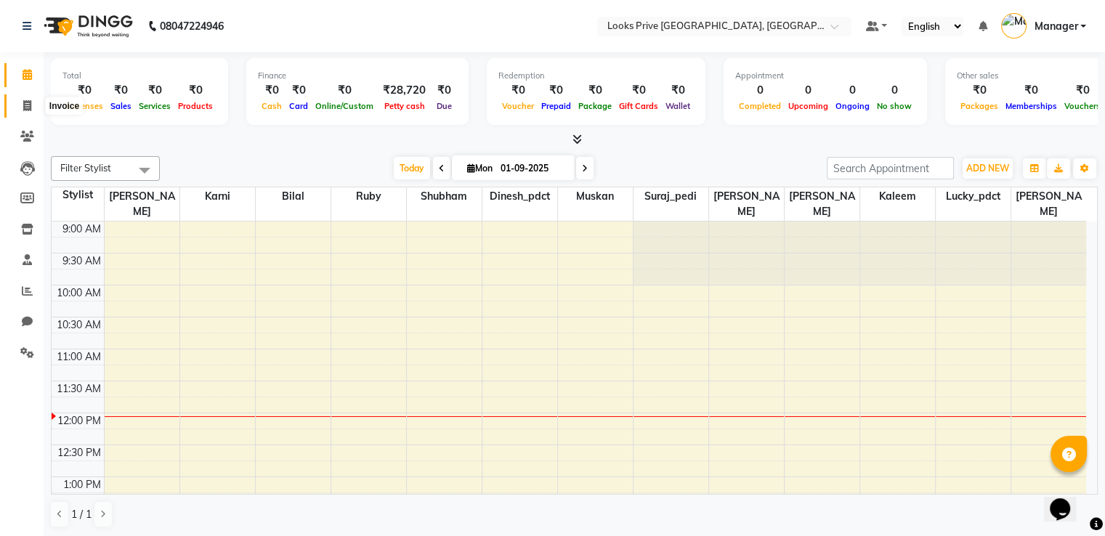
click at [22, 108] on span at bounding box center [27, 106] width 25 height 17
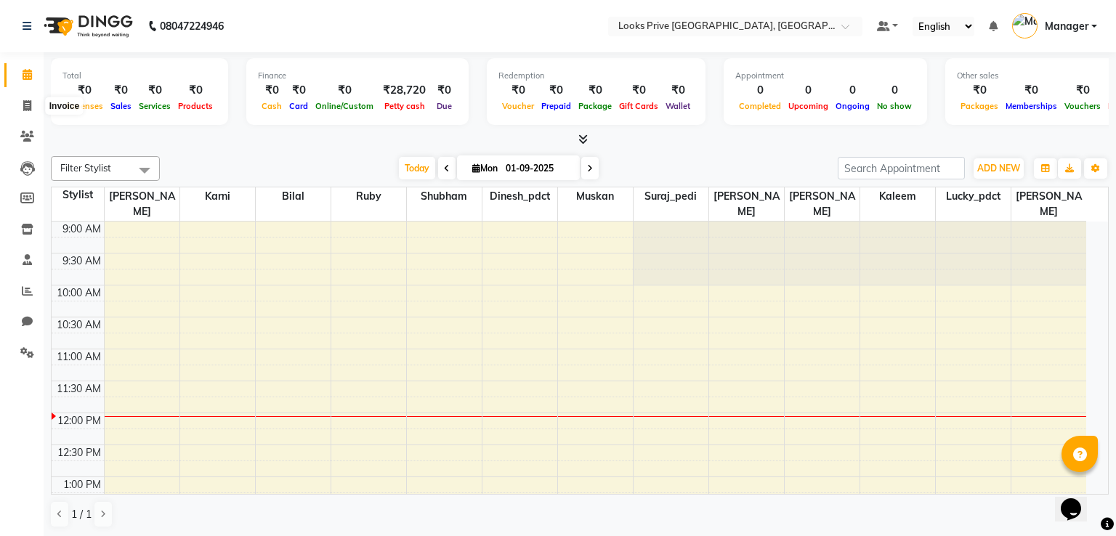
select select "service"
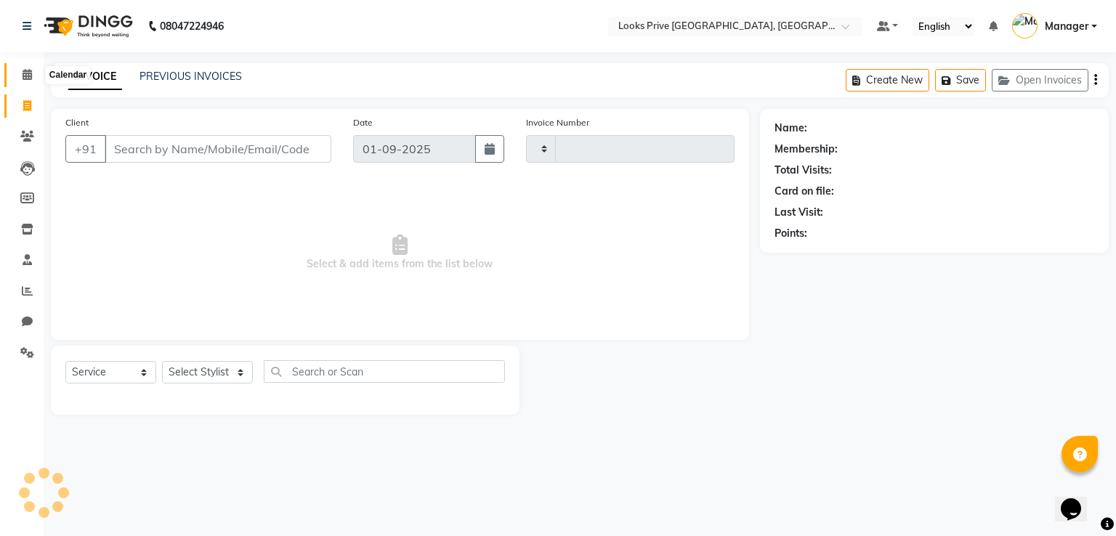
type input "2915"
click at [28, 73] on icon at bounding box center [27, 74] width 9 height 11
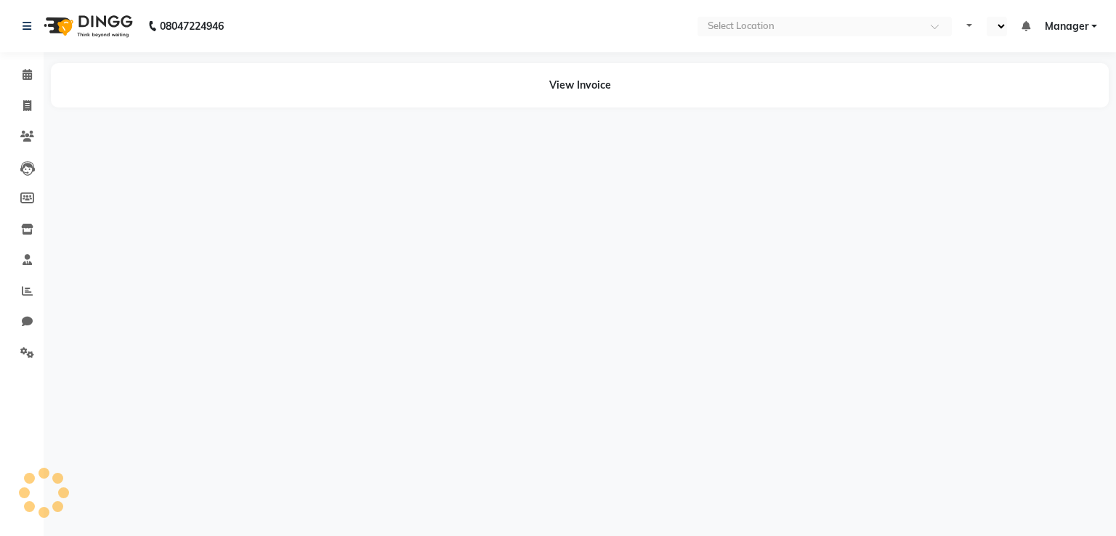
select select "en"
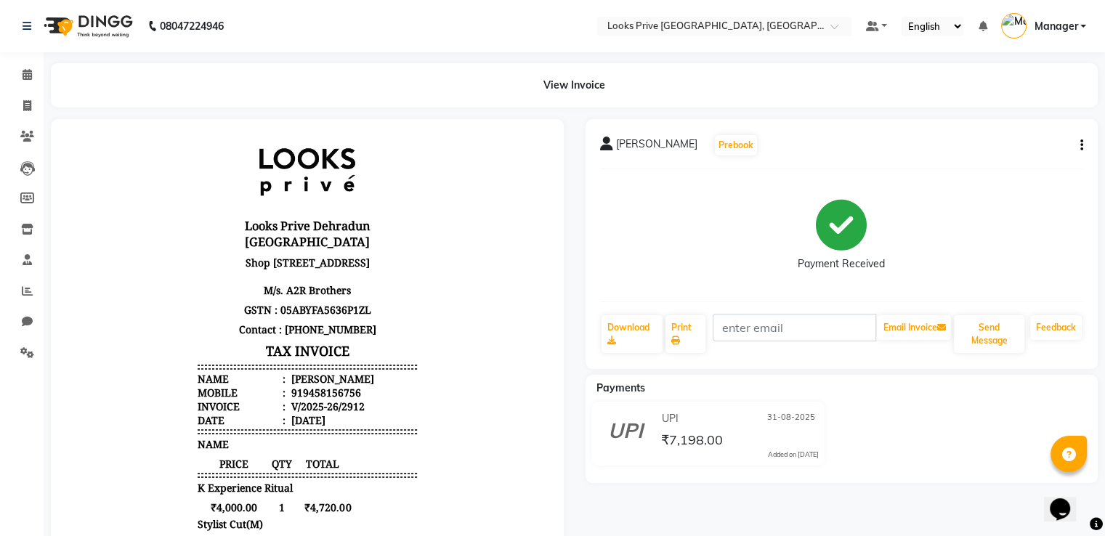
click at [1081, 145] on icon "button" at bounding box center [1081, 145] width 3 height 1
click at [1011, 152] on div "Edit Item Staff" at bounding box center [1009, 154] width 100 height 18
select select
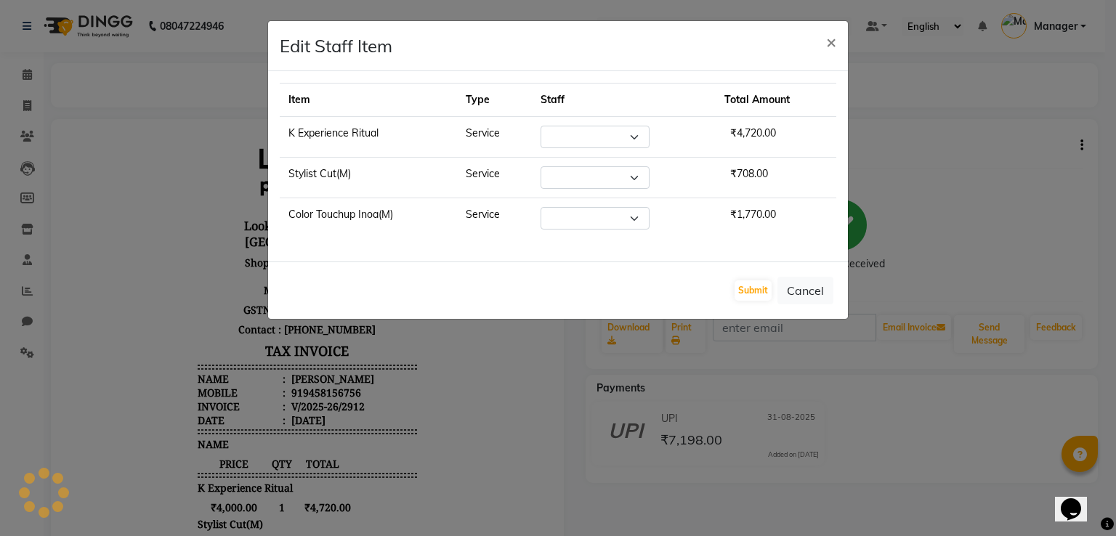
select select "86408"
click at [1009, 152] on ngb-modal-window "Edit Staff Item × Item Type Staff Total Amount K Experience Ritual Service Sele…" at bounding box center [558, 268] width 1116 height 536
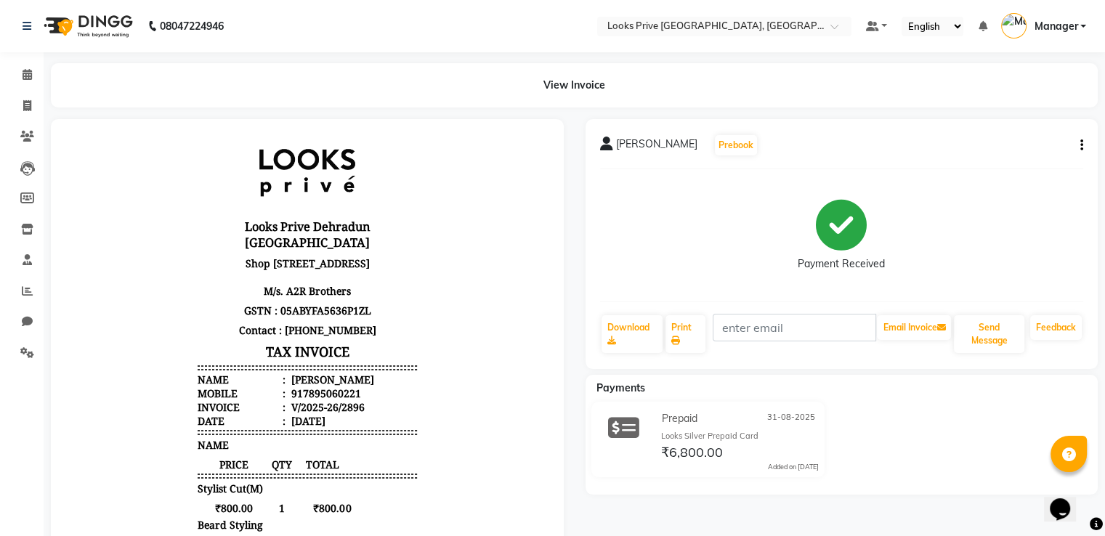
click at [1080, 145] on icon "button" at bounding box center [1081, 145] width 3 height 1
click at [1000, 156] on div "Edit Item Staff" at bounding box center [1009, 154] width 100 height 18
select select
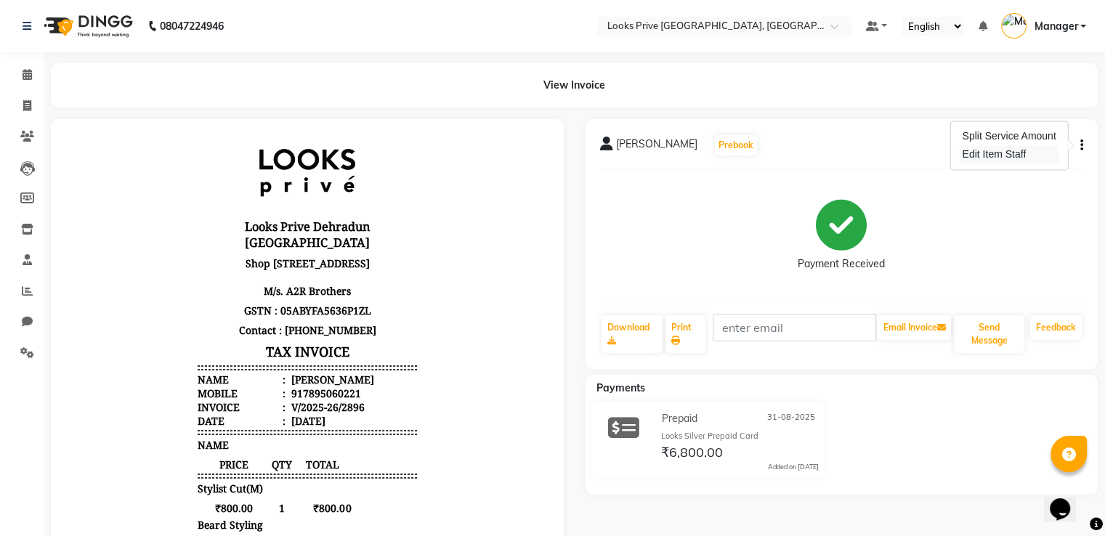
select select
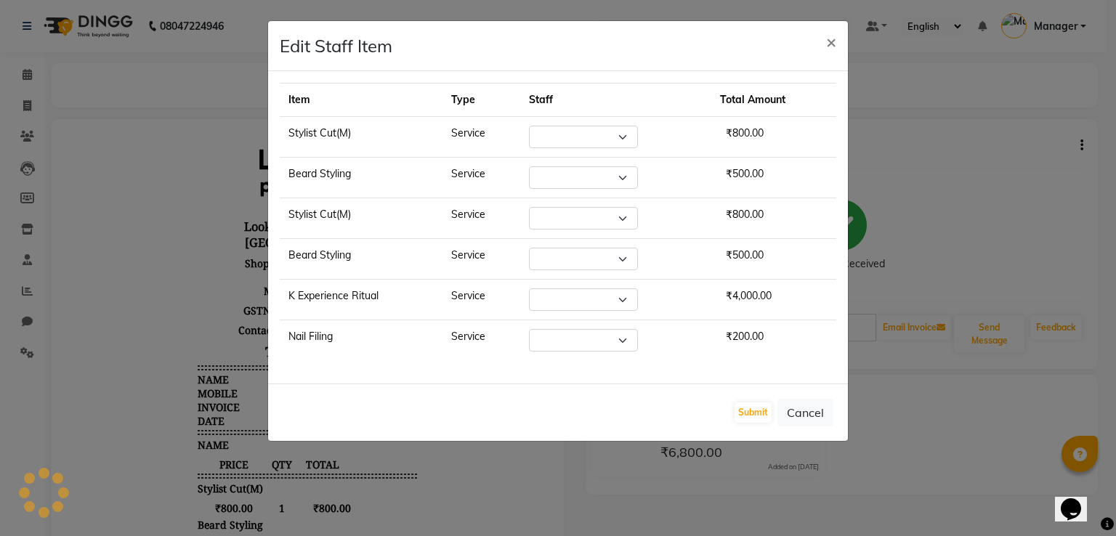
select select "45664"
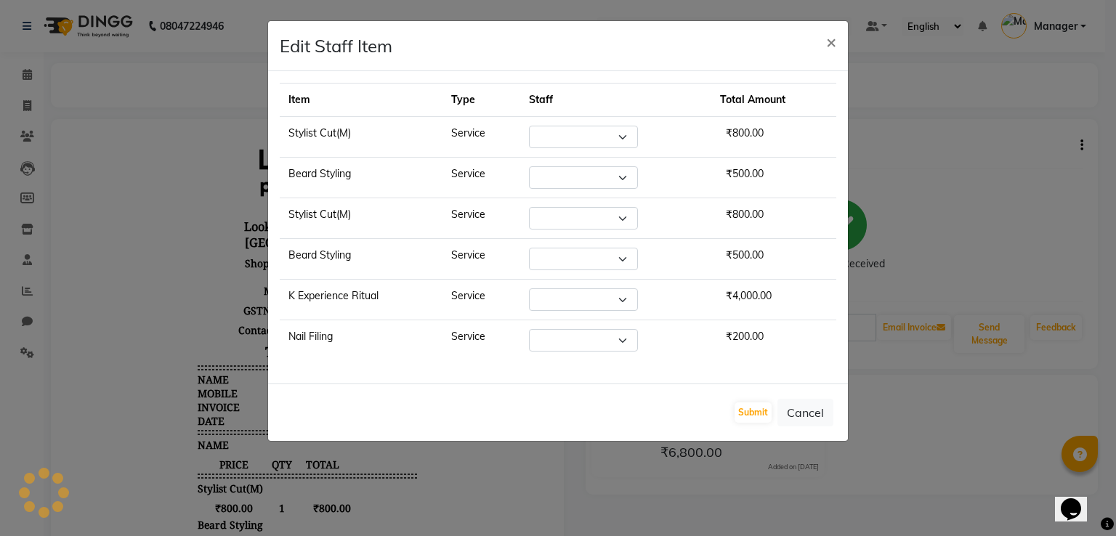
select select "47803"
click at [1000, 156] on ngb-modal-window "Edit Staff Item × Item Type Staff Total Amount Stylist Cut(M) Service Select A2…" at bounding box center [558, 268] width 1116 height 536
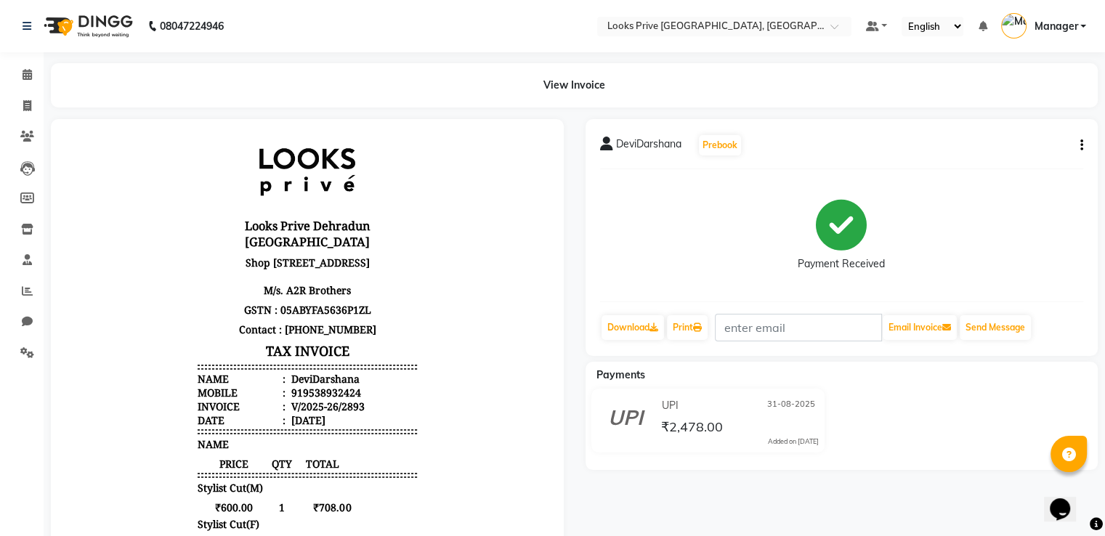
click at [1081, 145] on icon "button" at bounding box center [1081, 145] width 3 height 1
click at [1011, 150] on div "Edit Item Staff" at bounding box center [1009, 154] width 100 height 18
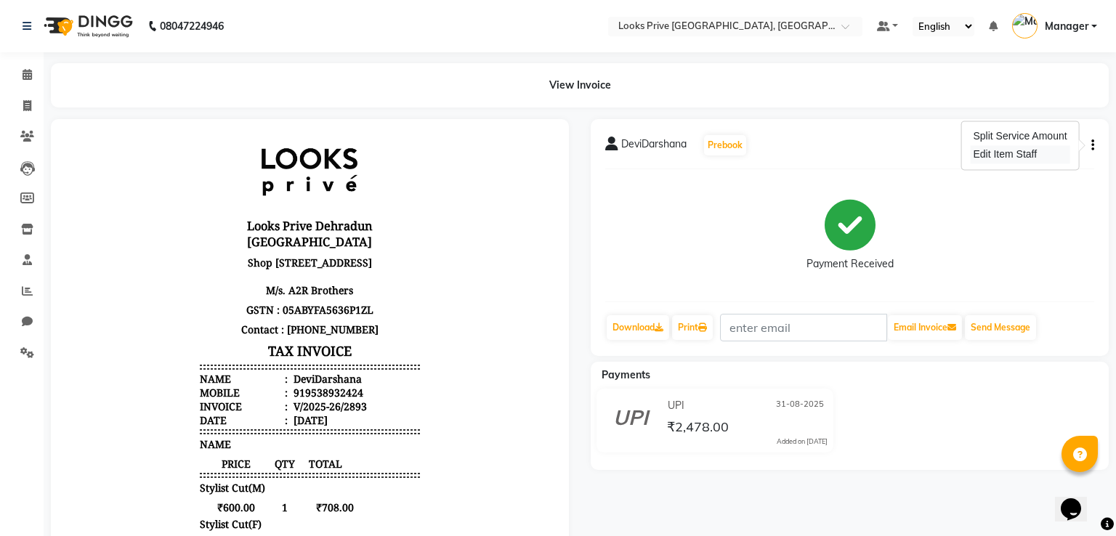
select select "89834"
select select "45661"
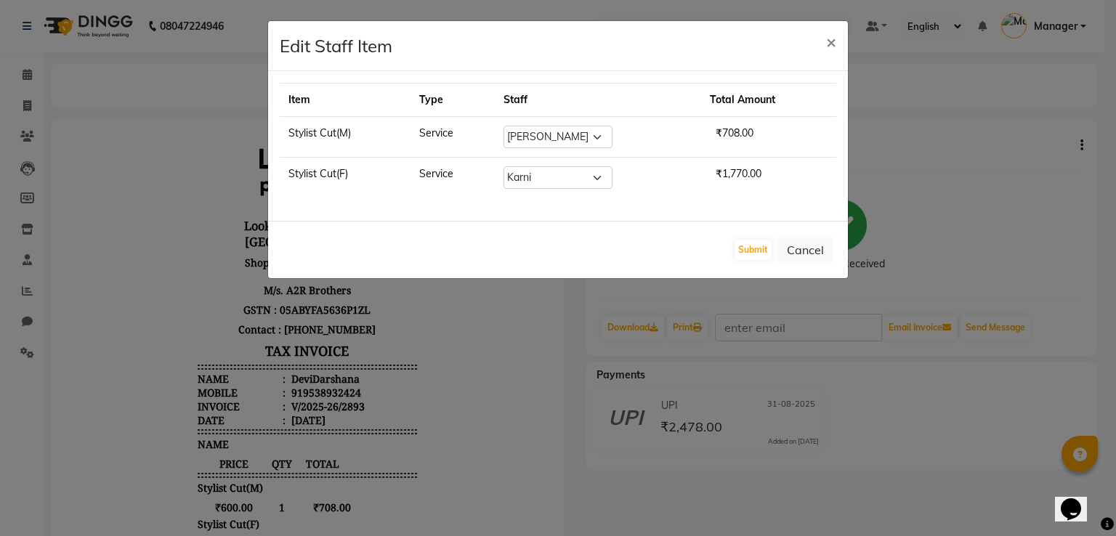
click at [1001, 138] on ngb-modal-window "Edit Staff Item × Item Type Staff Total Amount Stylist Cut(M) Service Select A2…" at bounding box center [558, 268] width 1116 height 536
